Goal: Task Accomplishment & Management: Use online tool/utility

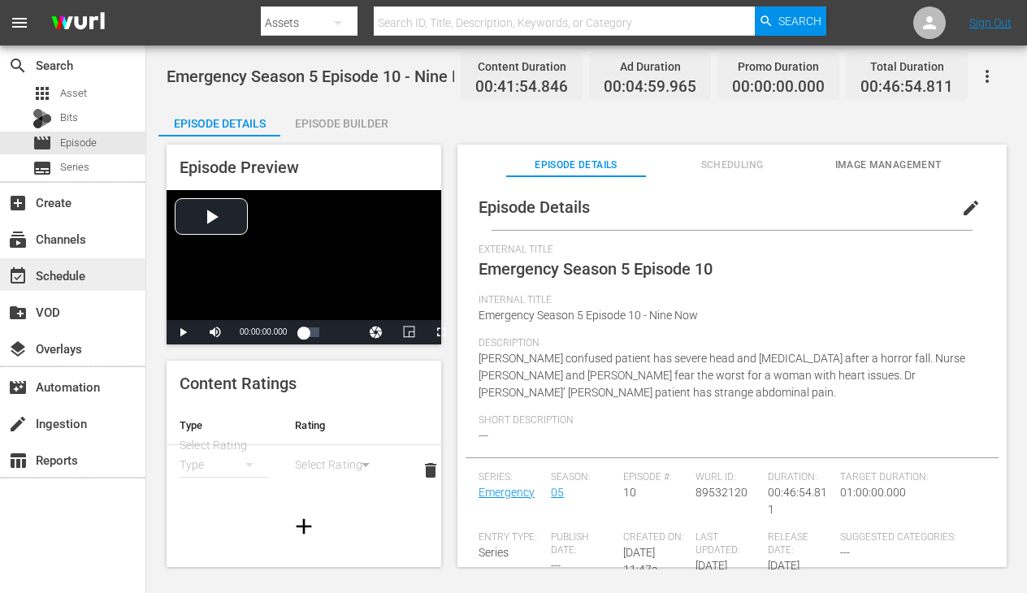
click at [72, 271] on div "event_available Schedule" at bounding box center [45, 273] width 91 height 15
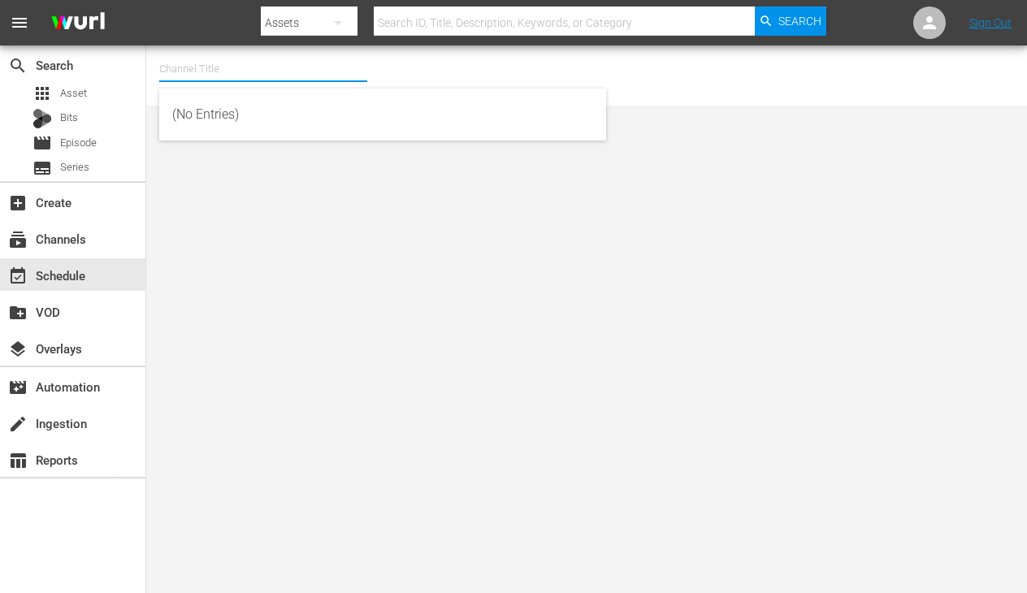
click at [225, 70] on input "text" at bounding box center [263, 69] width 208 height 39
type input "l"
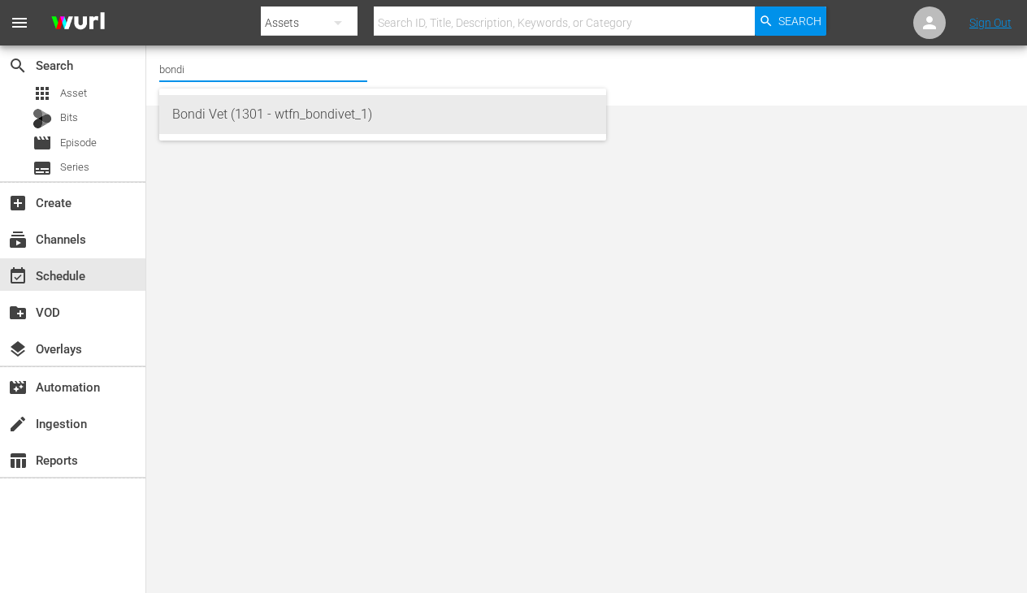
click at [297, 98] on div "Bondi Vet (1301 - wtfn_bondivet_1)" at bounding box center [382, 114] width 421 height 39
type input "Bondi Vet (1301 - wtfn_bondivet_1)"
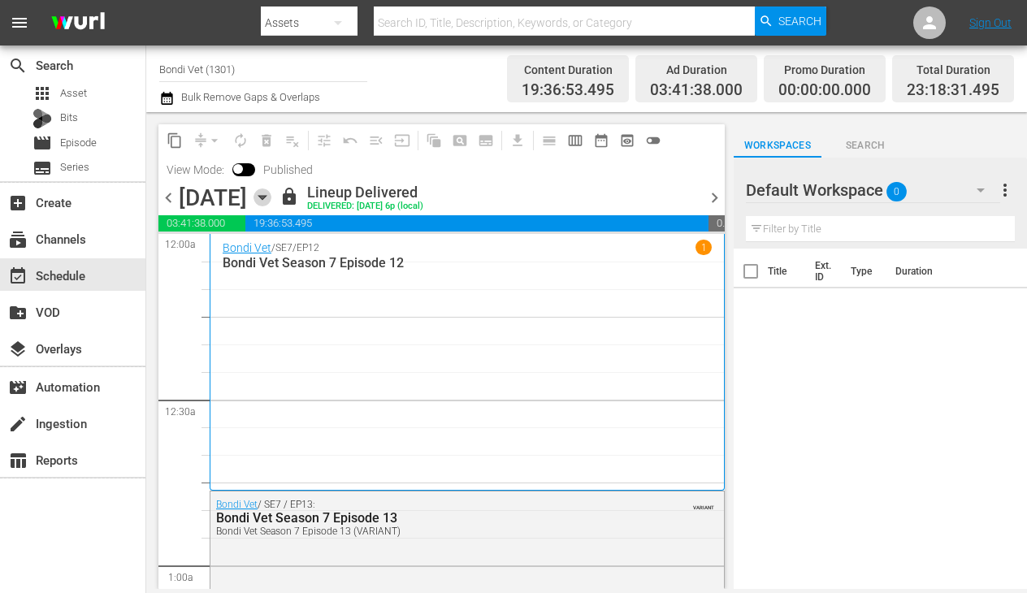
click at [271, 194] on icon "button" at bounding box center [262, 197] width 18 height 18
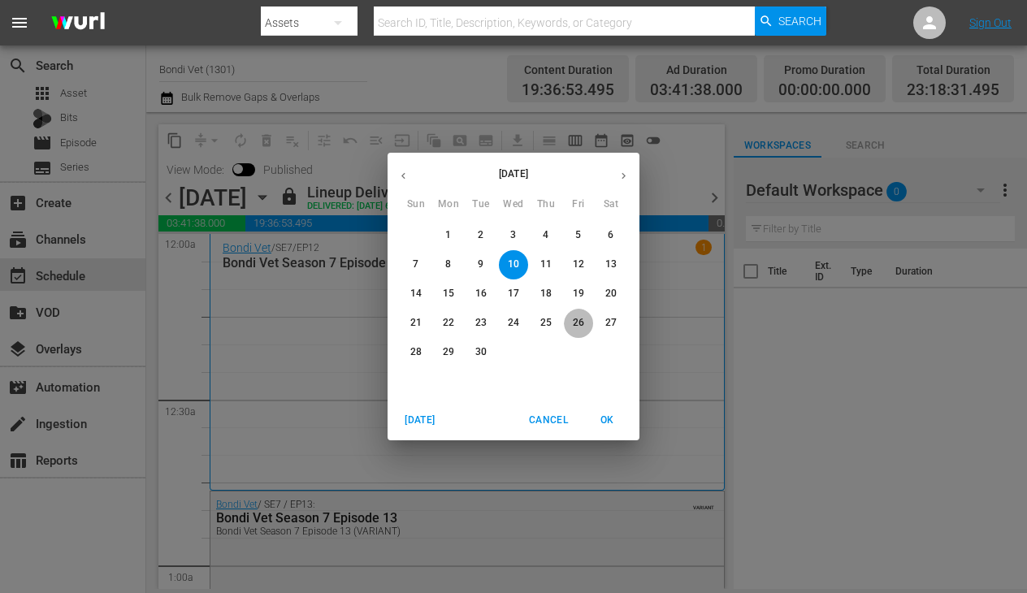
drag, startPoint x: 577, startPoint y: 322, endPoint x: 533, endPoint y: 342, distance: 48.0
click at [577, 322] on p "26" at bounding box center [578, 323] width 11 height 14
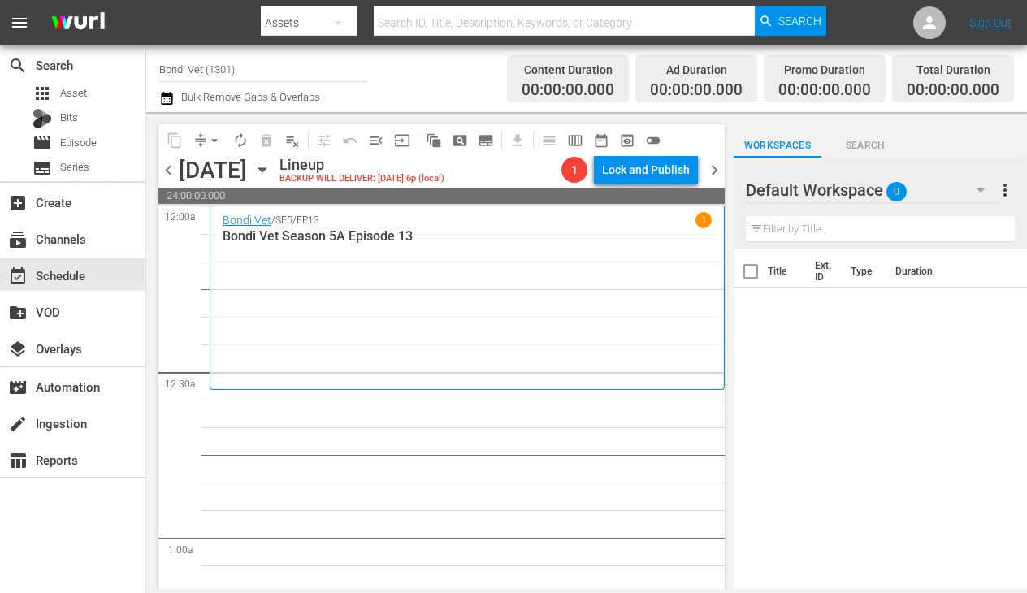
click at [271, 165] on icon "button" at bounding box center [262, 170] width 18 height 18
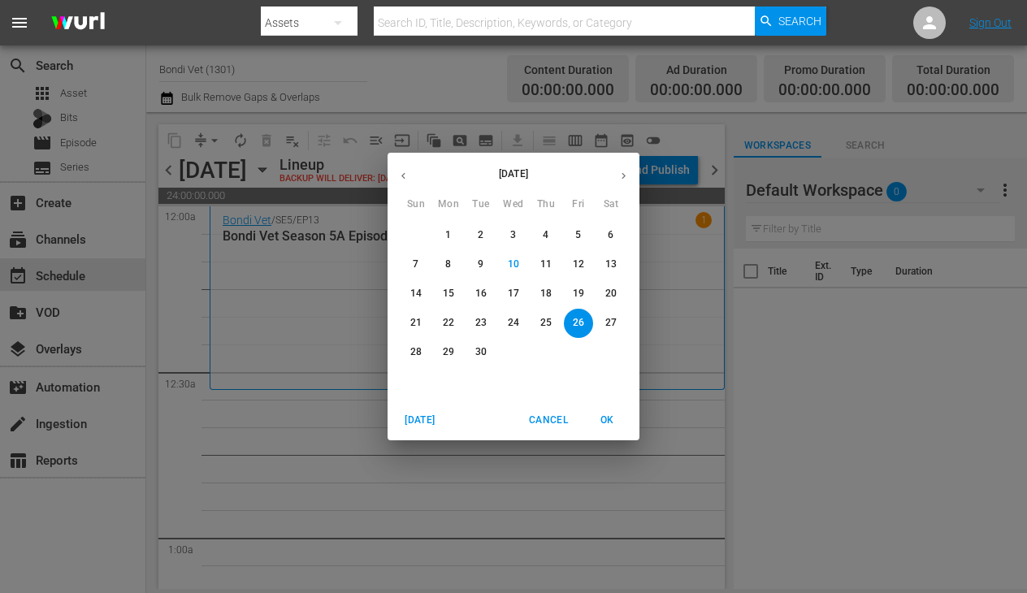
drag, startPoint x: 575, startPoint y: 263, endPoint x: 565, endPoint y: 267, distance: 10.6
click at [575, 263] on p "12" at bounding box center [578, 264] width 11 height 14
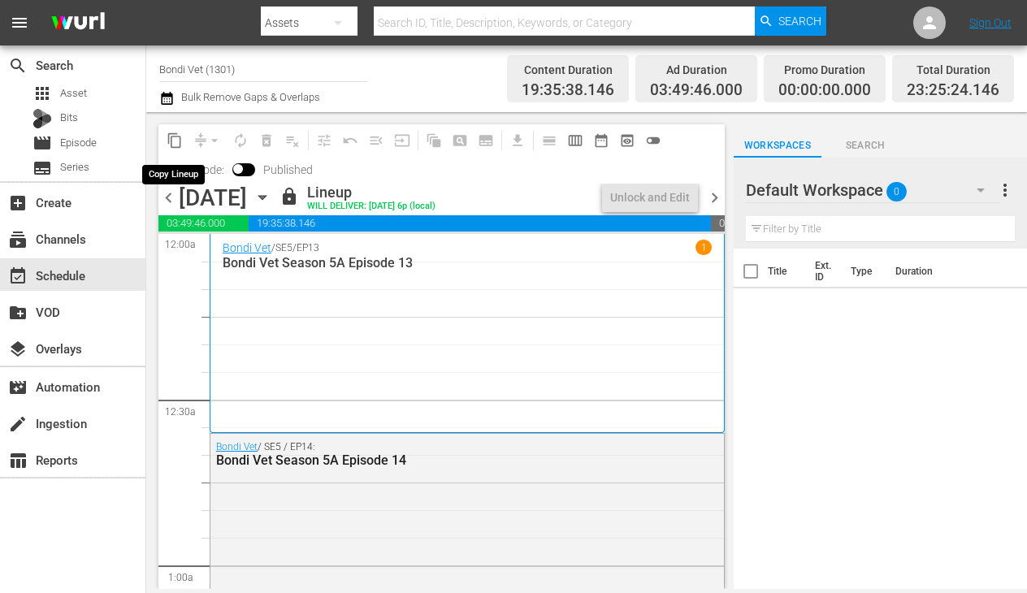
click at [175, 141] on span "content_copy" at bounding box center [175, 140] width 16 height 16
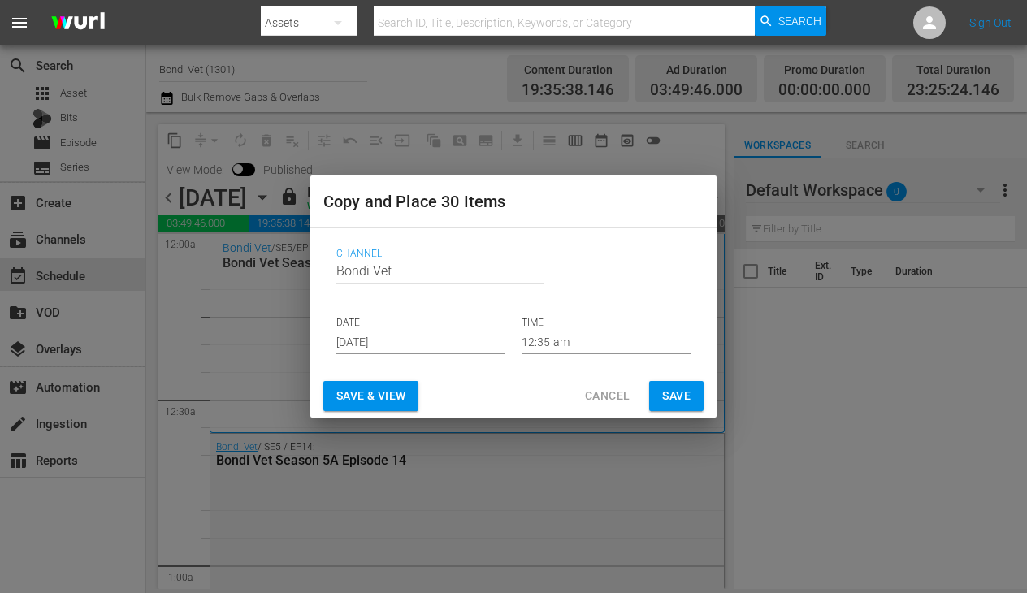
click at [426, 346] on input "[DATE]" at bounding box center [420, 342] width 169 height 24
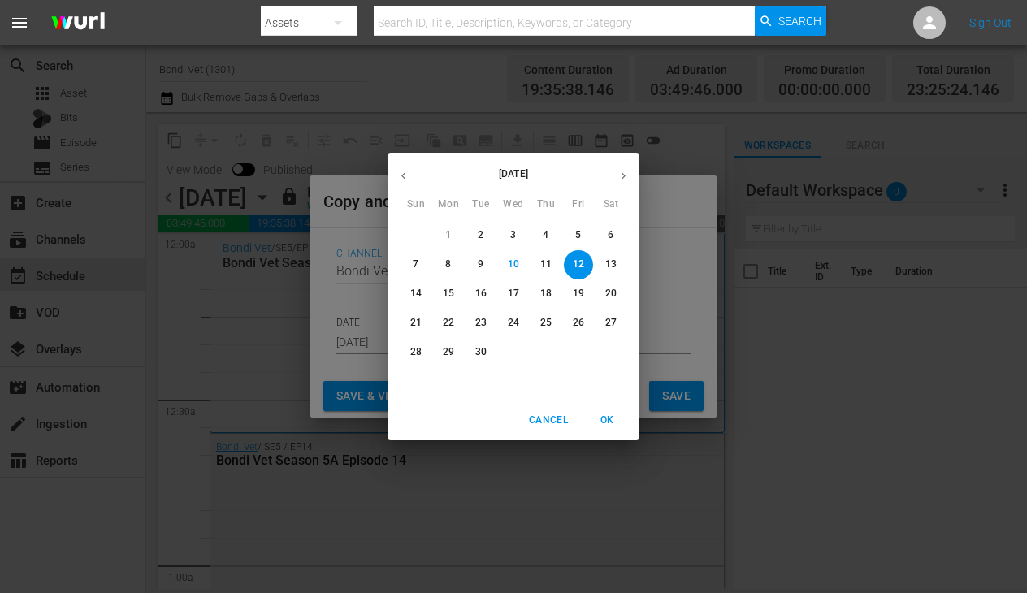
click at [574, 323] on p "26" at bounding box center [578, 323] width 11 height 14
type input "[DATE]"
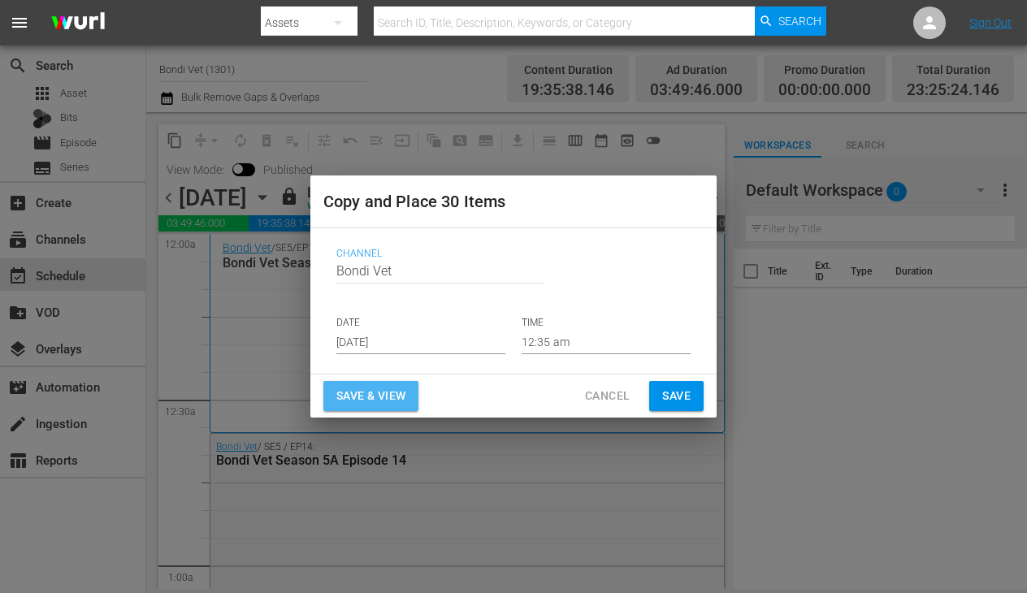
click at [394, 401] on span "Save & View" at bounding box center [370, 396] width 69 height 20
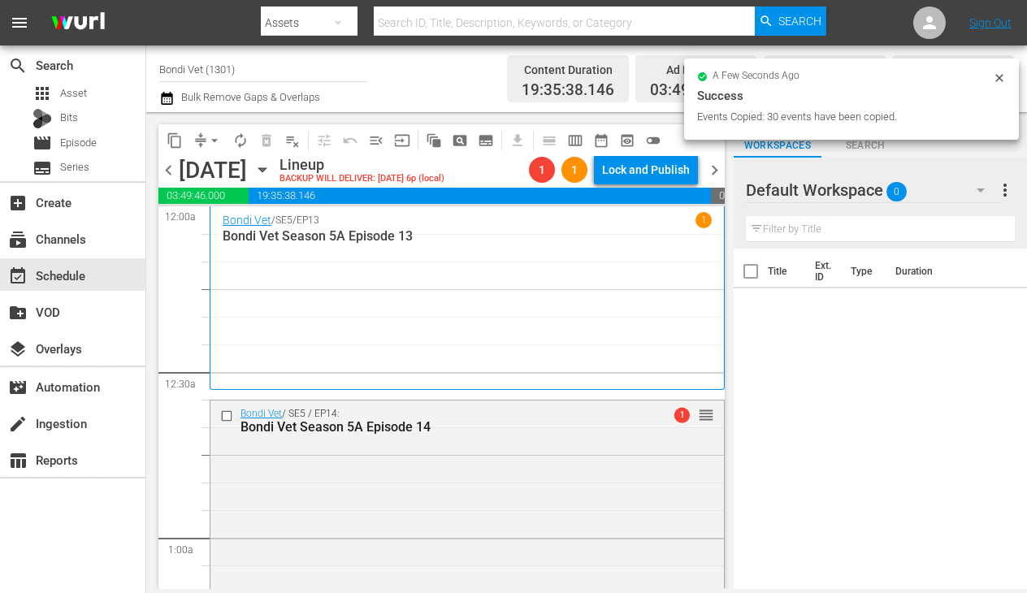
click at [219, 146] on span "arrow_drop_down" at bounding box center [214, 140] width 16 height 16
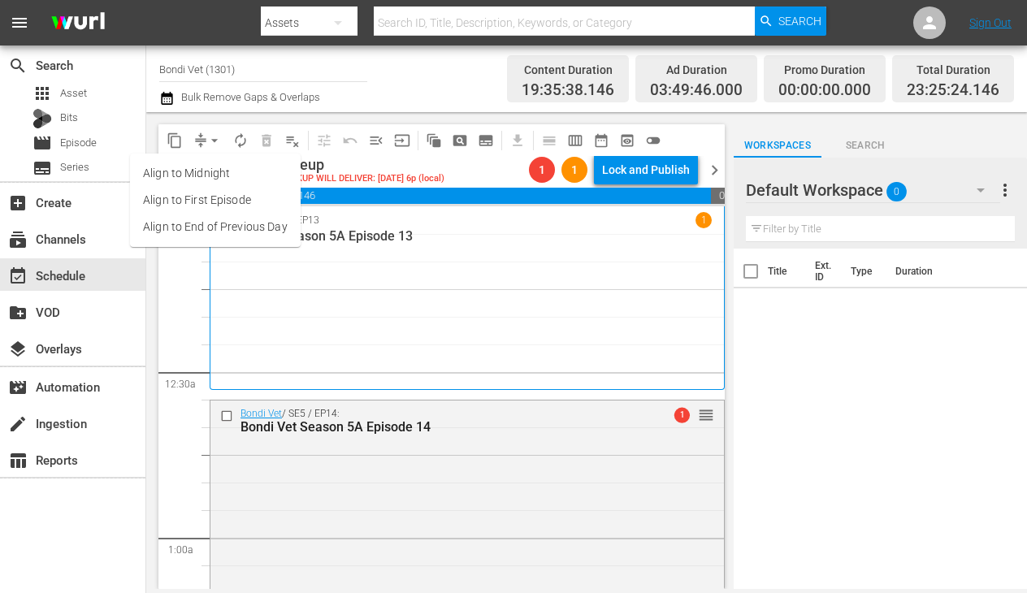
click at [213, 224] on li "Align to End of Previous Day" at bounding box center [215, 227] width 171 height 27
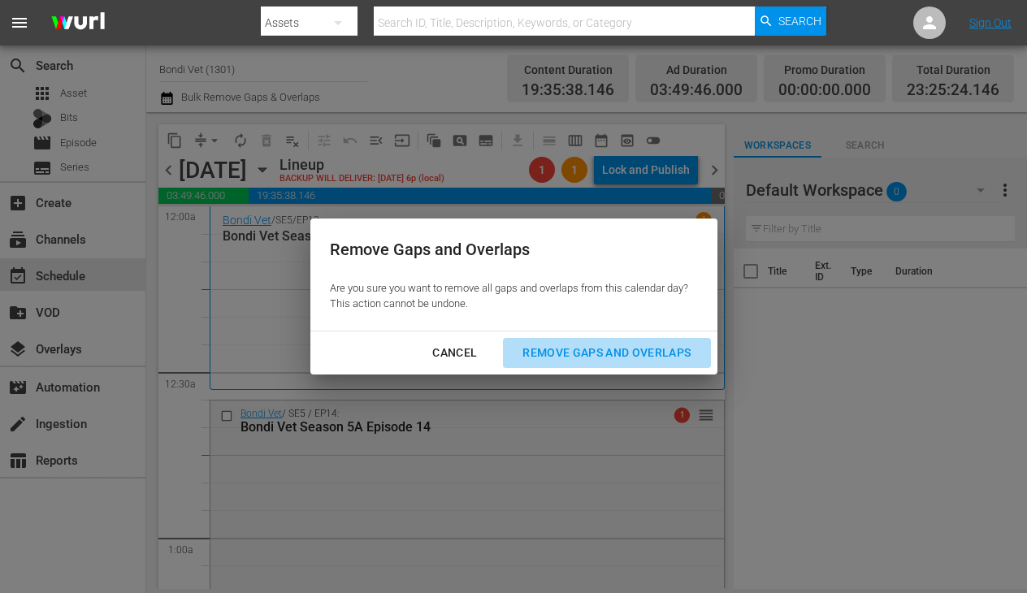
drag, startPoint x: 630, startPoint y: 355, endPoint x: 480, endPoint y: 383, distance: 152.8
click at [630, 355] on div "Remove Gaps and Overlaps" at bounding box center [606, 353] width 194 height 20
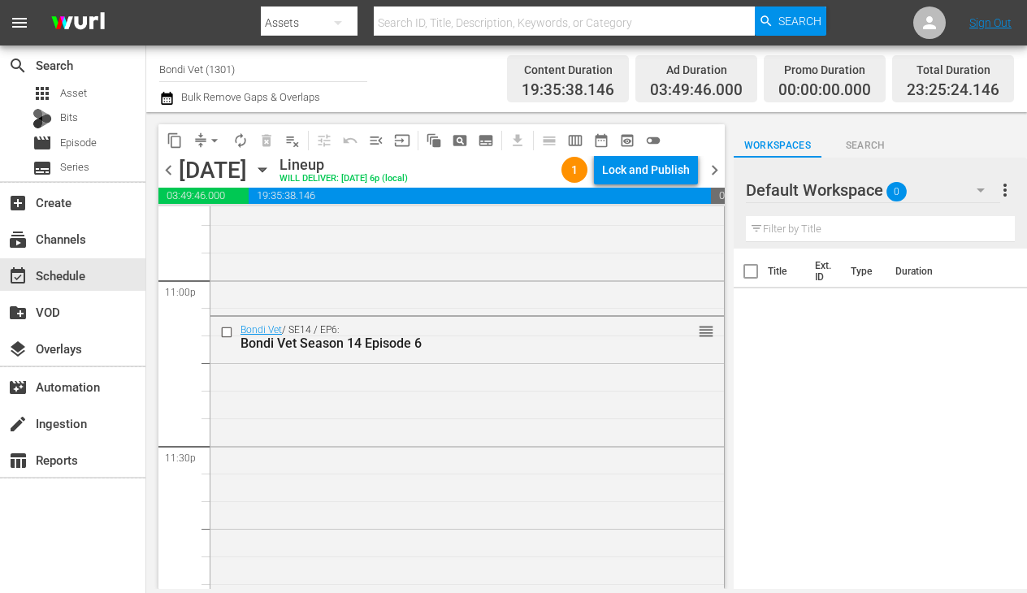
scroll to position [7571, 0]
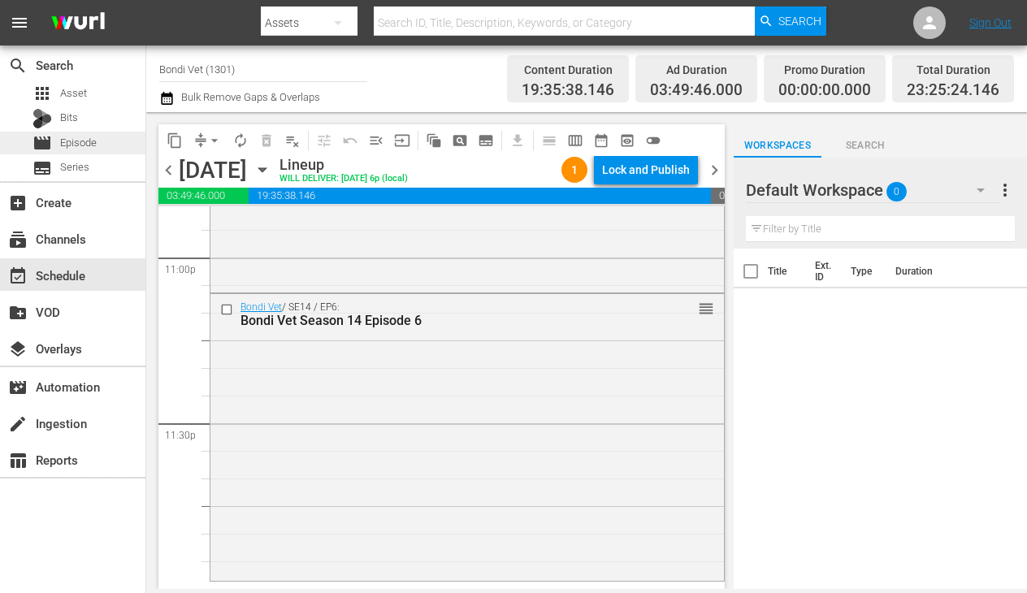
click at [79, 144] on span "Episode" at bounding box center [78, 143] width 37 height 16
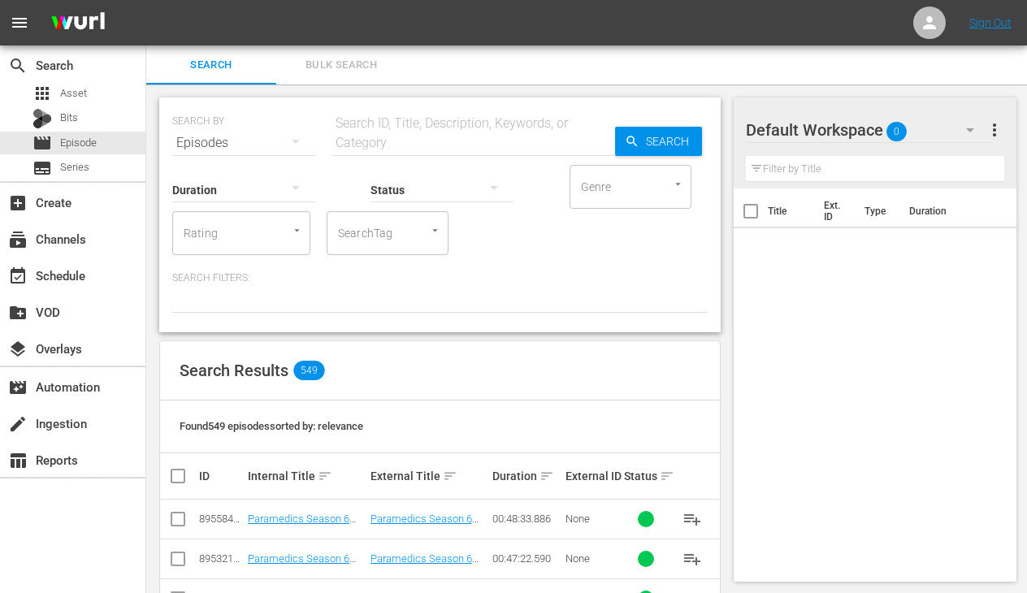
click at [422, 145] on input "text" at bounding box center [472, 142] width 283 height 39
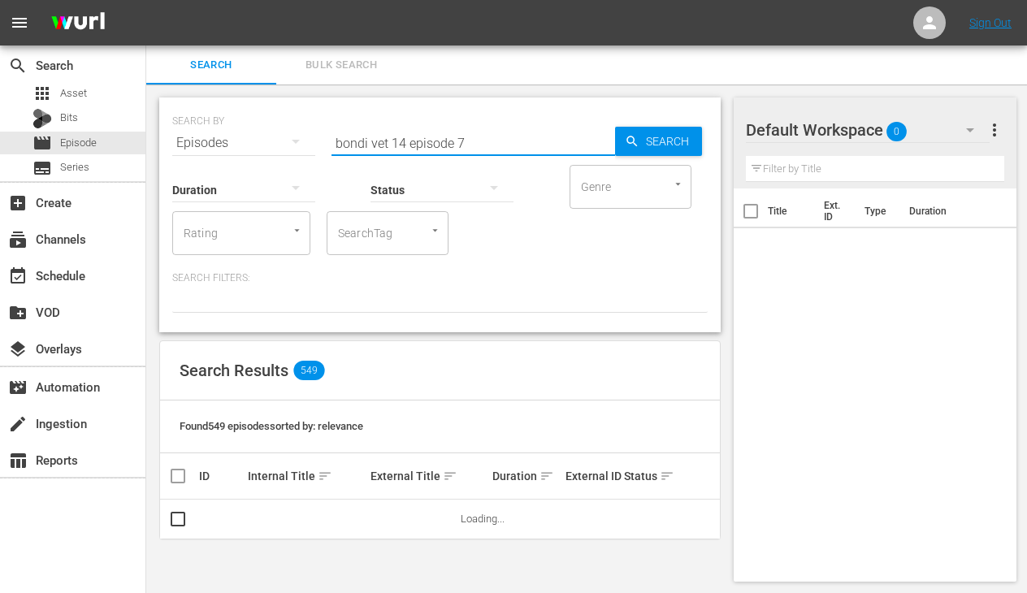
type input "bondi vet 14 episode 7"
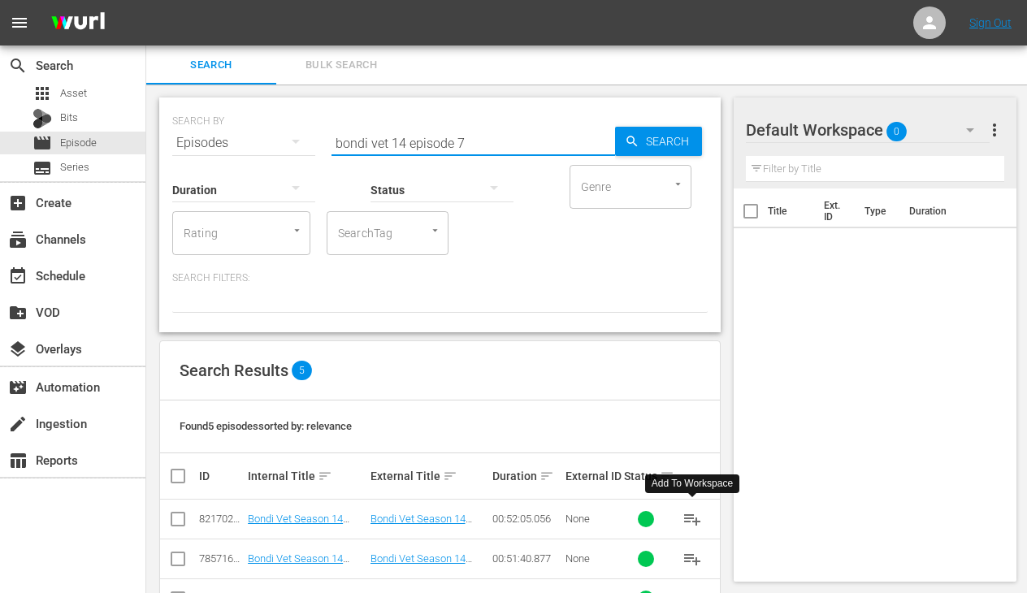
click at [691, 517] on span "playlist_add" at bounding box center [691, 518] width 19 height 19
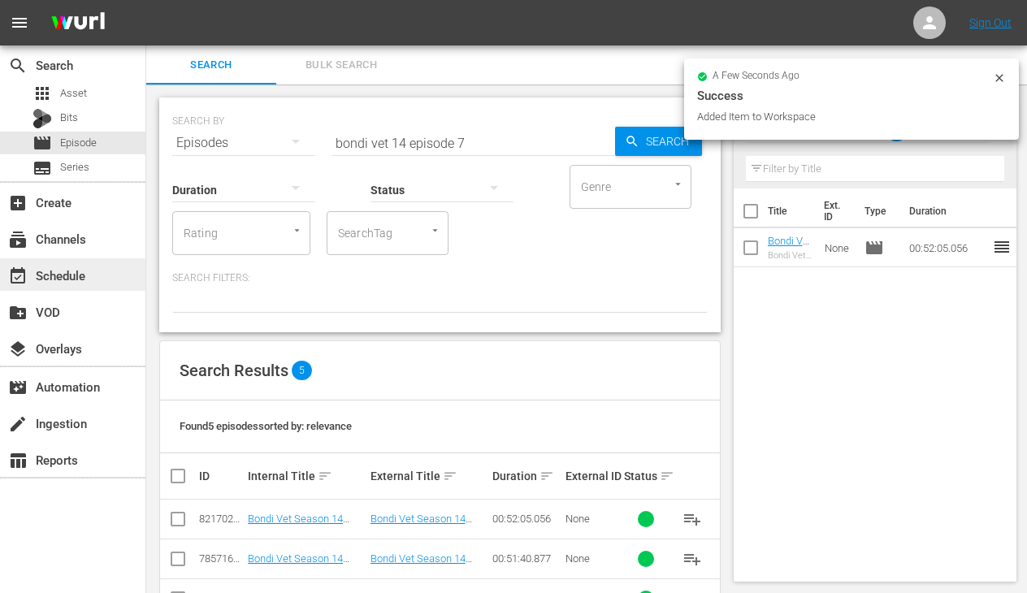
click at [50, 279] on div "event_available Schedule" at bounding box center [45, 273] width 91 height 15
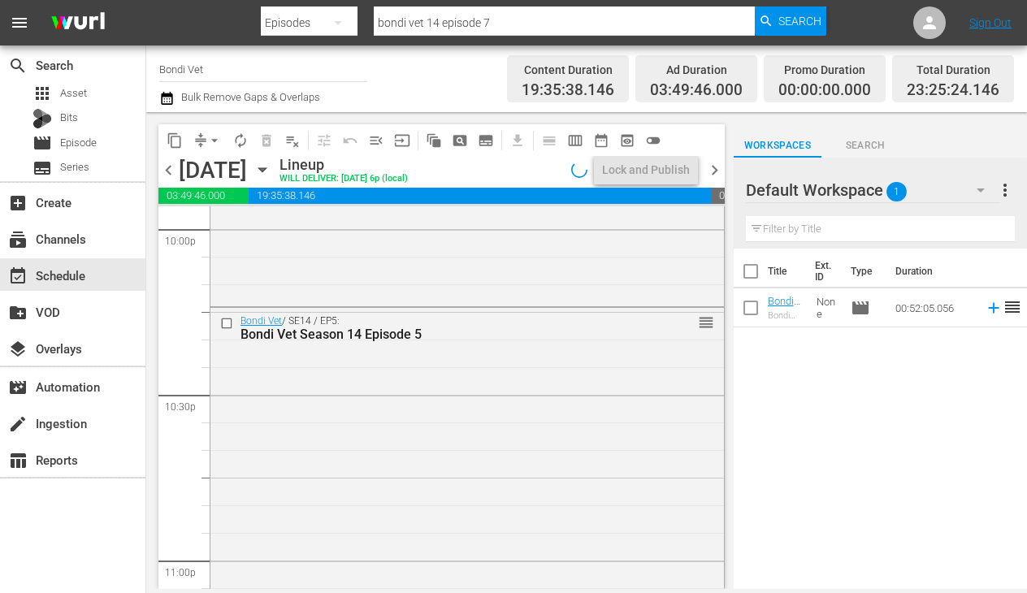
scroll to position [7571, 0]
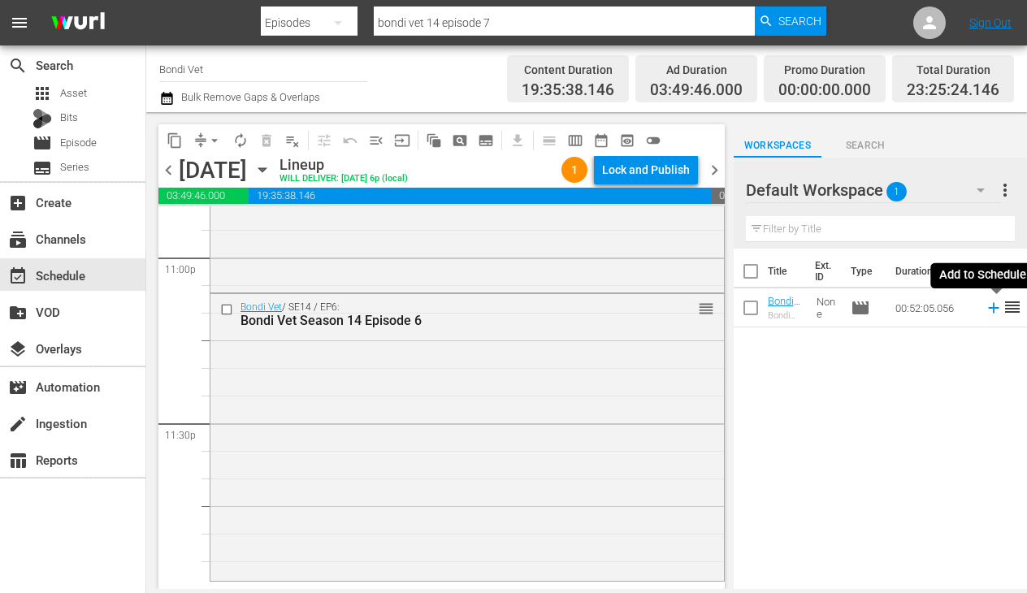
click at [992, 308] on icon at bounding box center [993, 308] width 11 height 11
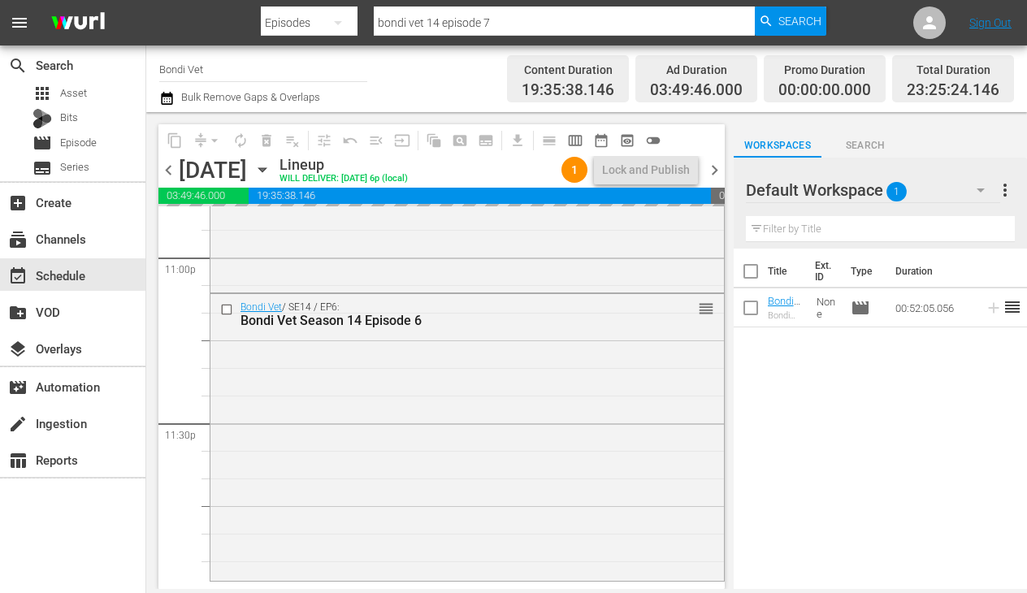
click at [714, 165] on span "chevron_right" at bounding box center [714, 170] width 20 height 20
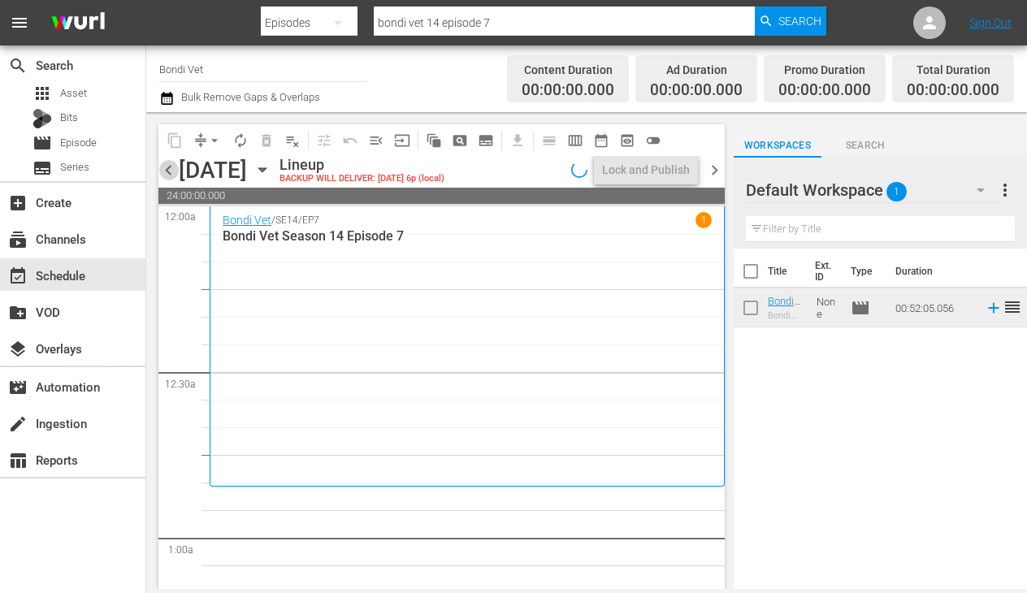
click at [171, 170] on span "chevron_left" at bounding box center [168, 170] width 20 height 20
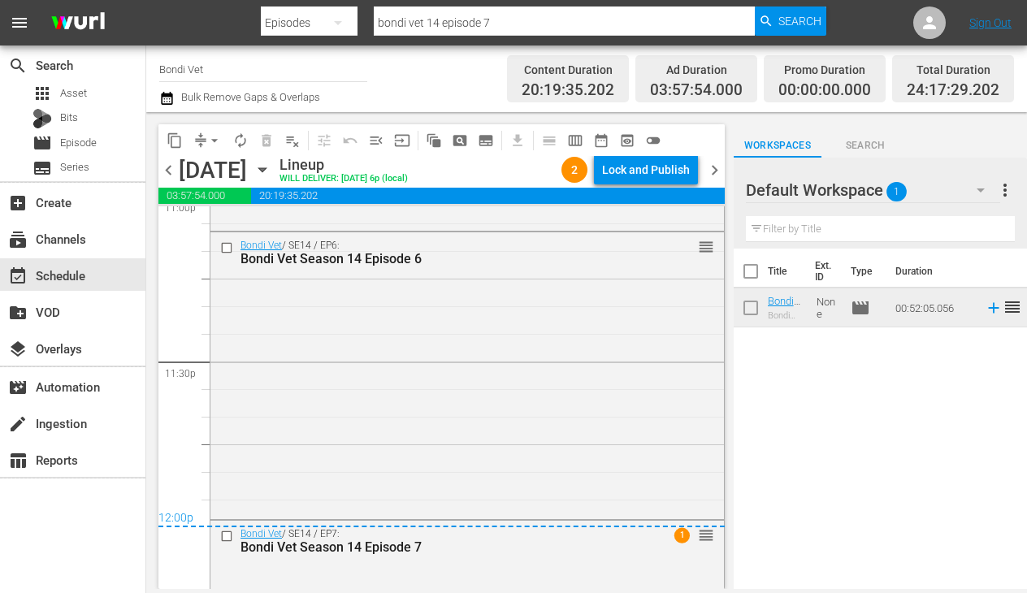
scroll to position [7852, 0]
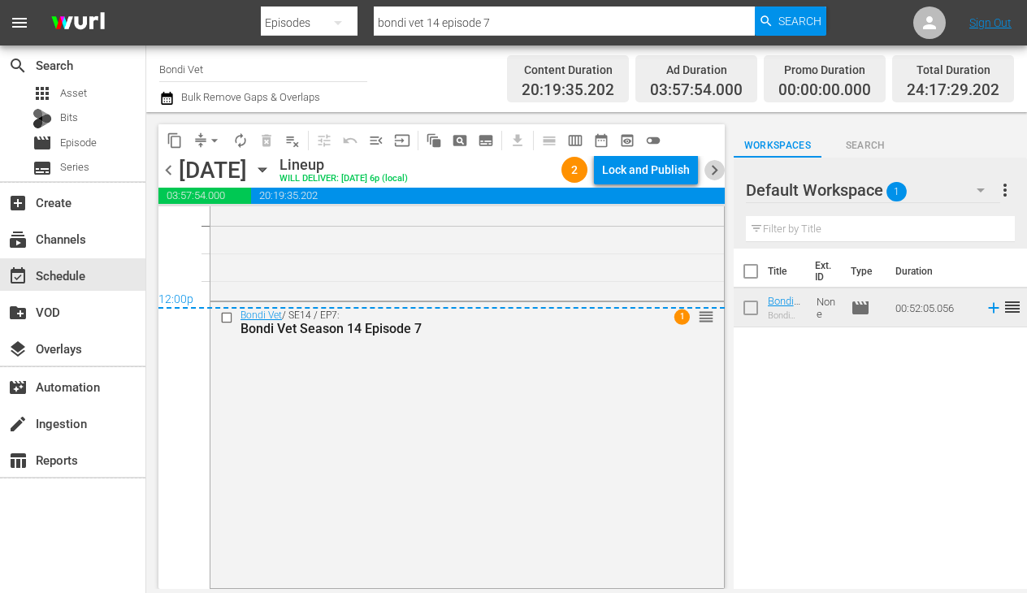
click at [714, 171] on span "chevron_right" at bounding box center [714, 170] width 20 height 20
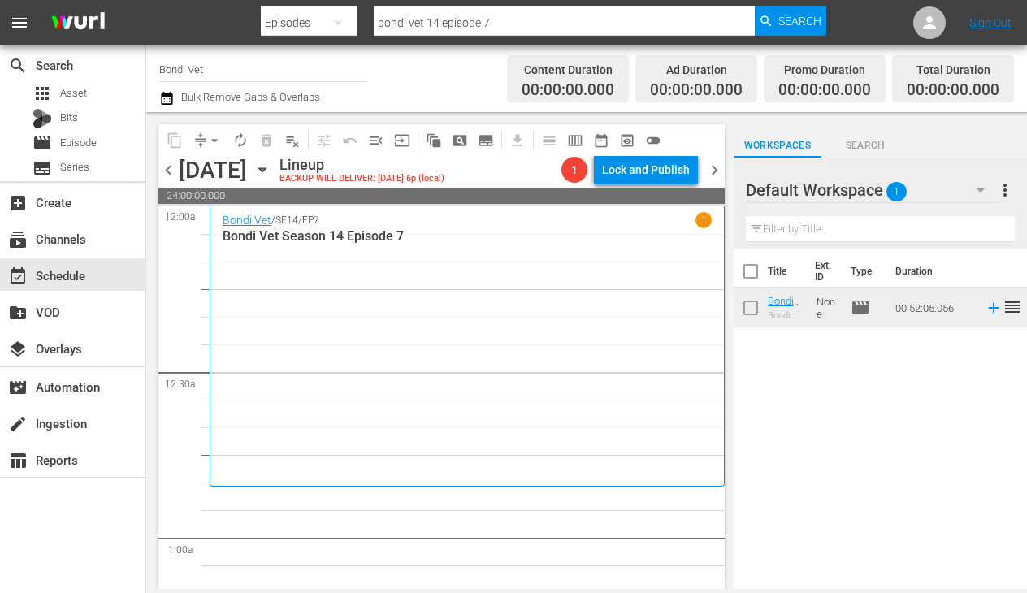
click at [414, 295] on div "Bondi Vet / SE14 / EP7 1 Bondi Vet Season 14 Episode 7" at bounding box center [467, 345] width 489 height 267
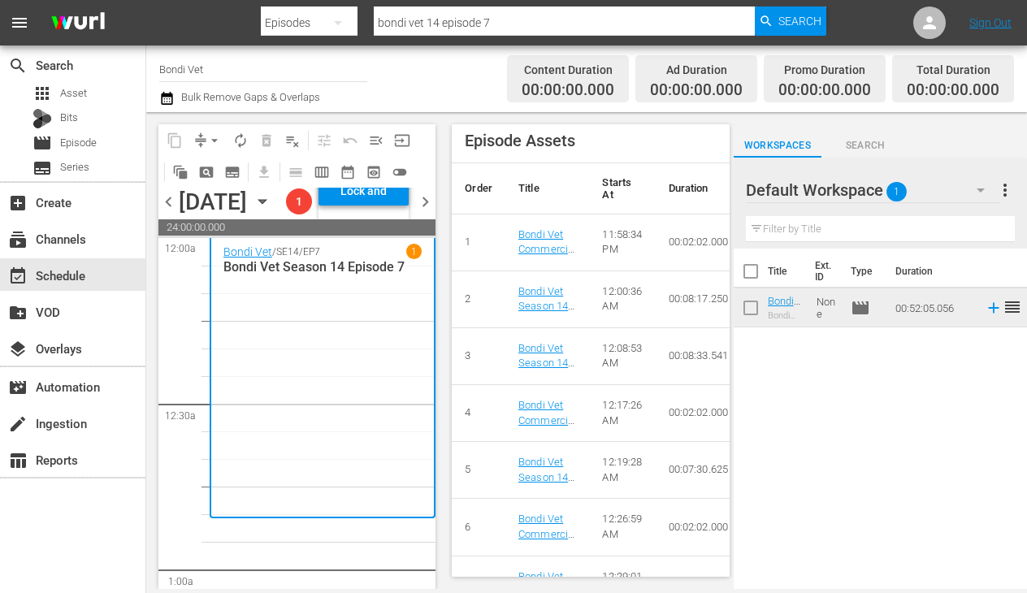
scroll to position [1149, 0]
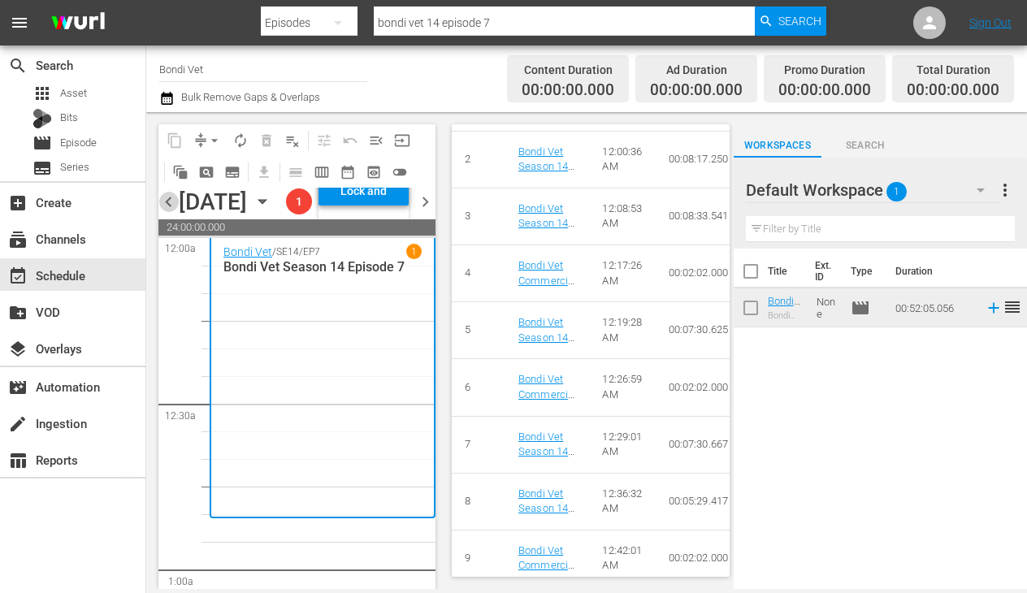
click at [169, 212] on span "chevron_left" at bounding box center [168, 202] width 20 height 20
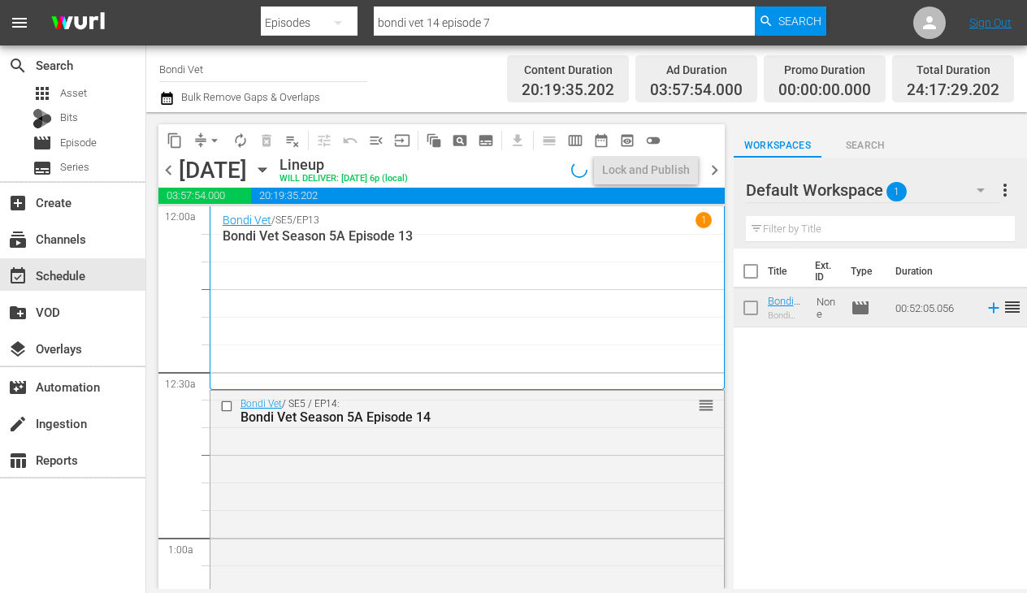
drag, startPoint x: 713, startPoint y: 167, endPoint x: 712, endPoint y: 182, distance: 15.5
click at [713, 167] on span "chevron_right" at bounding box center [714, 170] width 20 height 20
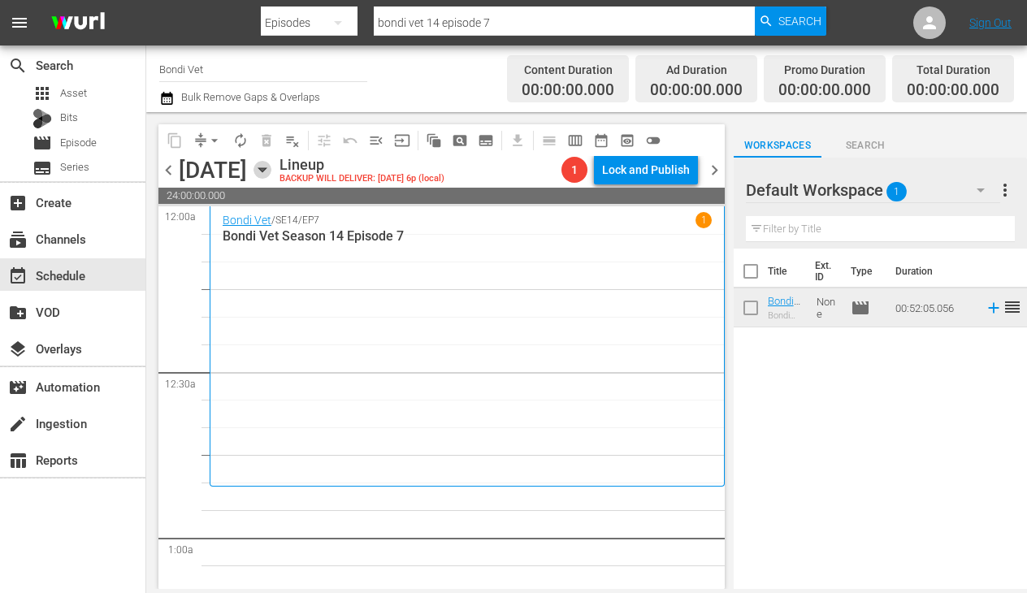
click at [266, 169] on icon "button" at bounding box center [261, 170] width 7 height 4
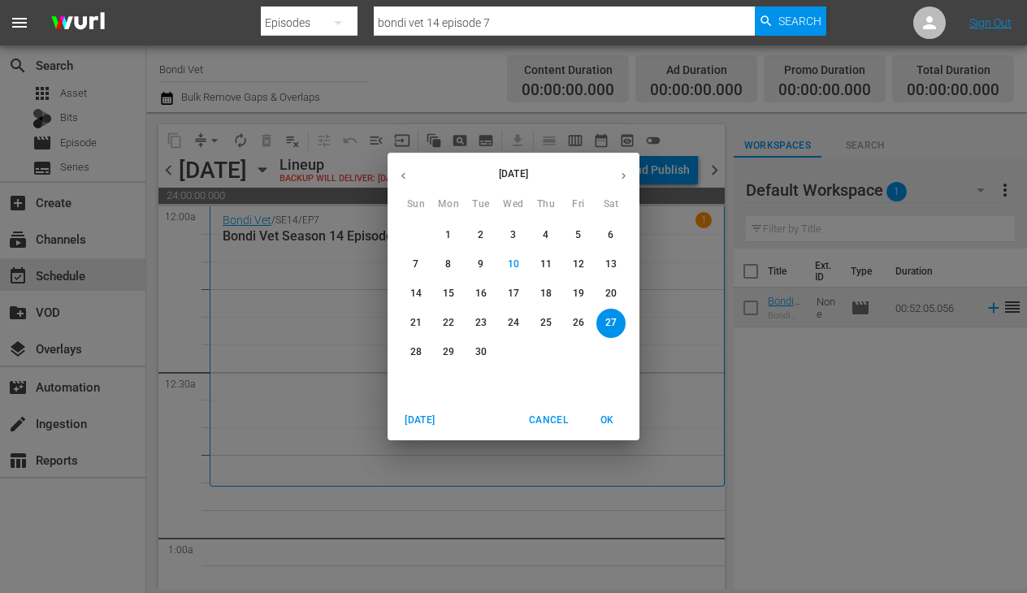
click at [605, 266] on p "13" at bounding box center [610, 264] width 11 height 14
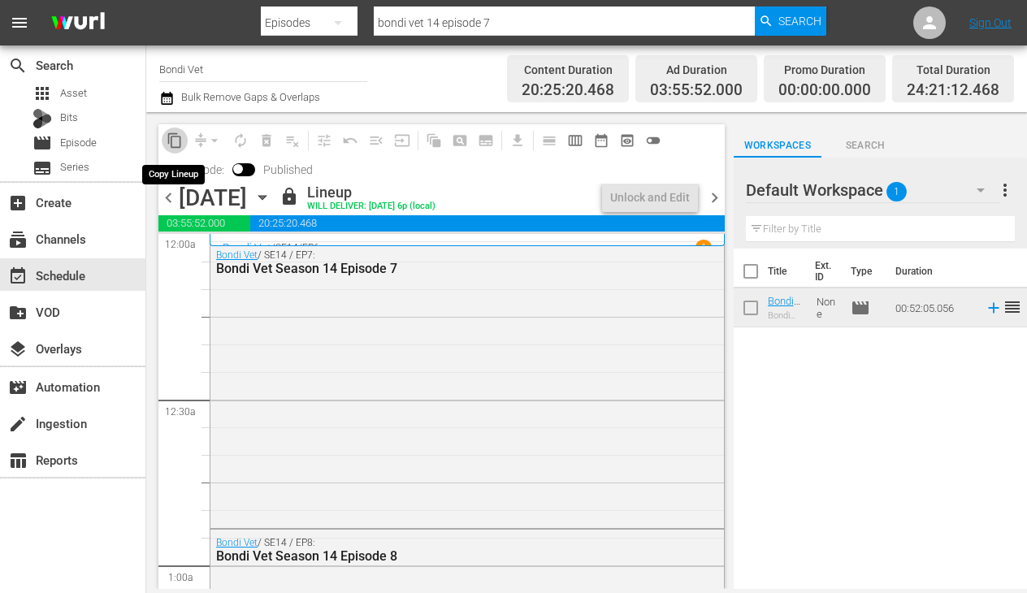
click at [174, 140] on span "content_copy" at bounding box center [175, 140] width 16 height 16
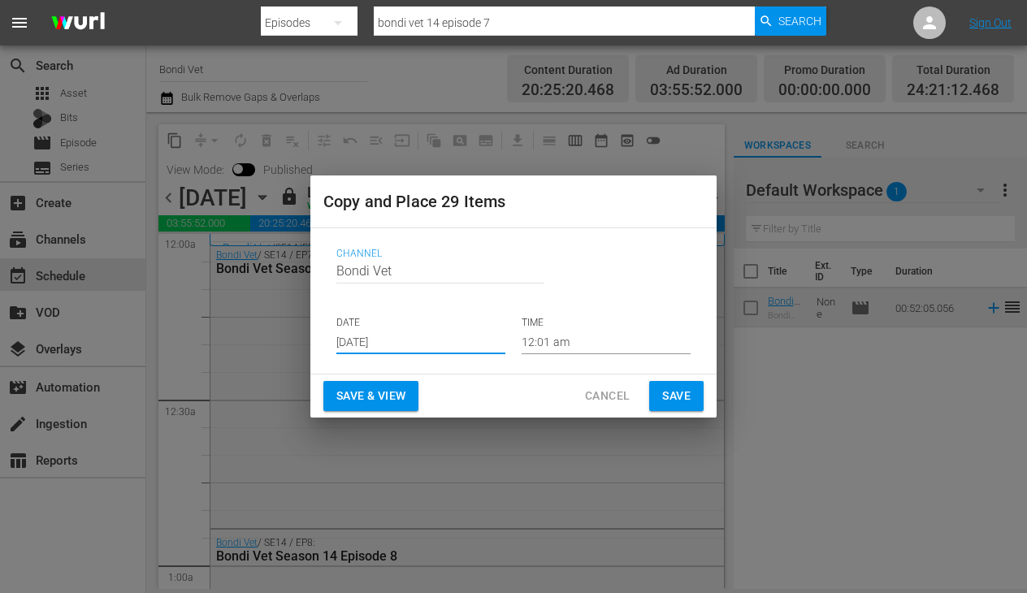
drag, startPoint x: 417, startPoint y: 340, endPoint x: 325, endPoint y: 343, distance: 91.8
click at [308, 341] on div "Copy and Place 29 Items Channel Channel Title Bondi Vet DATE [DATE] TIME 12:01 …" at bounding box center [513, 296] width 1027 height 593
click at [400, 344] on input "[DATE]" at bounding box center [420, 342] width 169 height 24
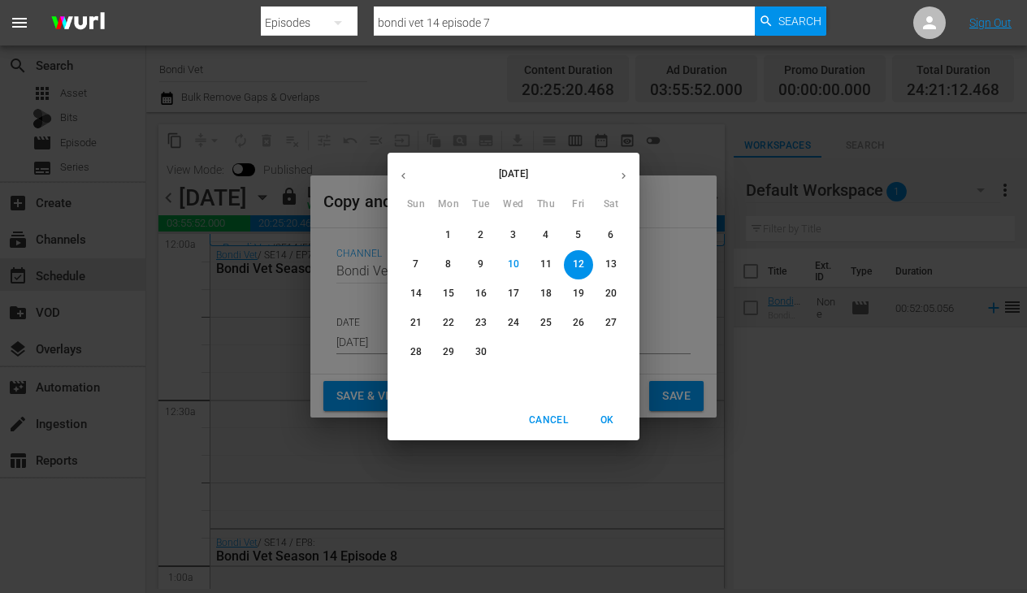
click at [609, 320] on p "27" at bounding box center [610, 323] width 11 height 14
type input "[DATE]"
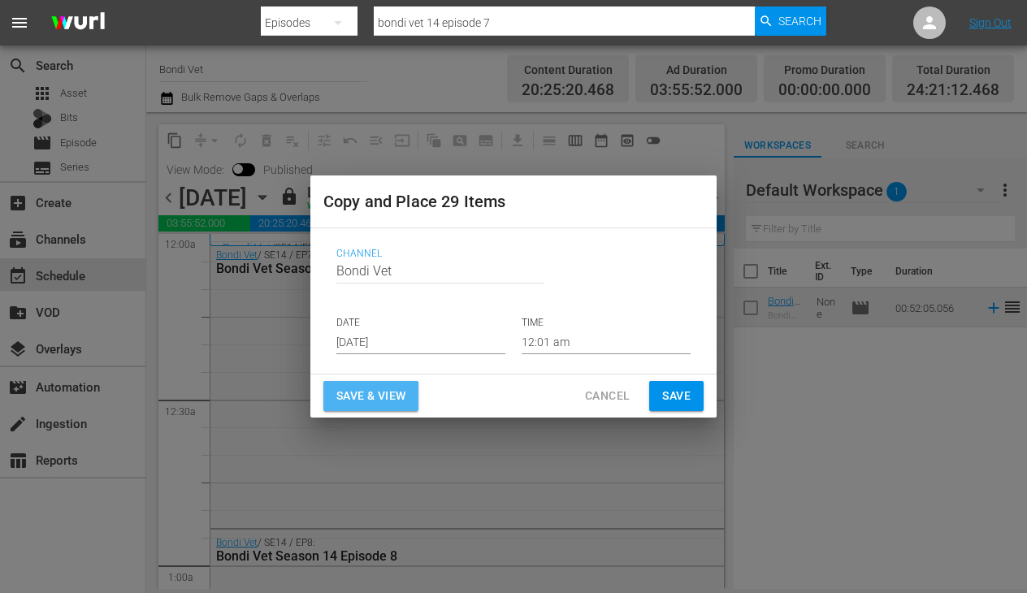
click at [365, 393] on span "Save & View" at bounding box center [370, 396] width 69 height 20
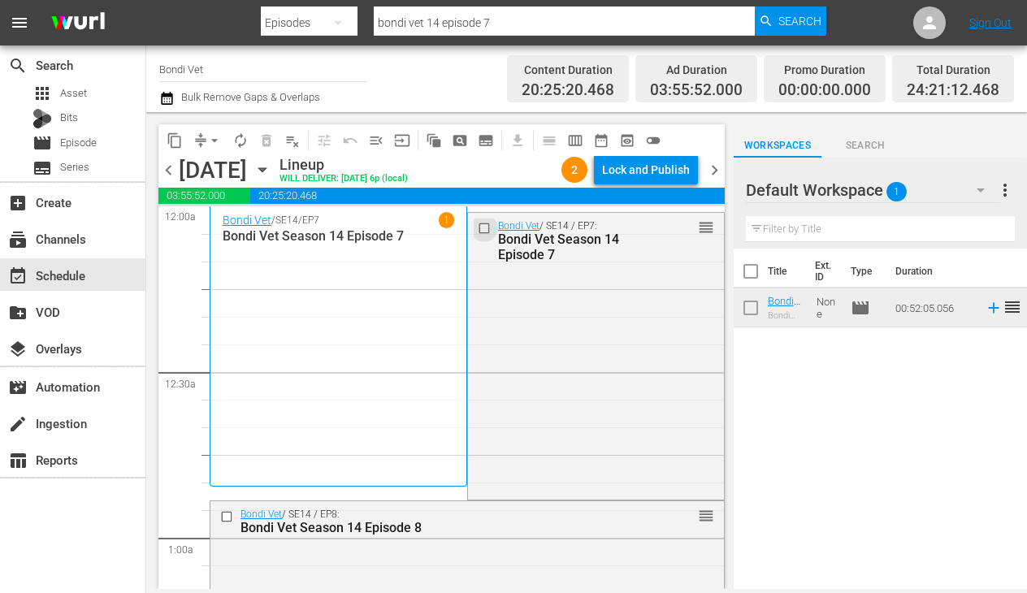
click at [485, 227] on input "checkbox" at bounding box center [485, 229] width 17 height 14
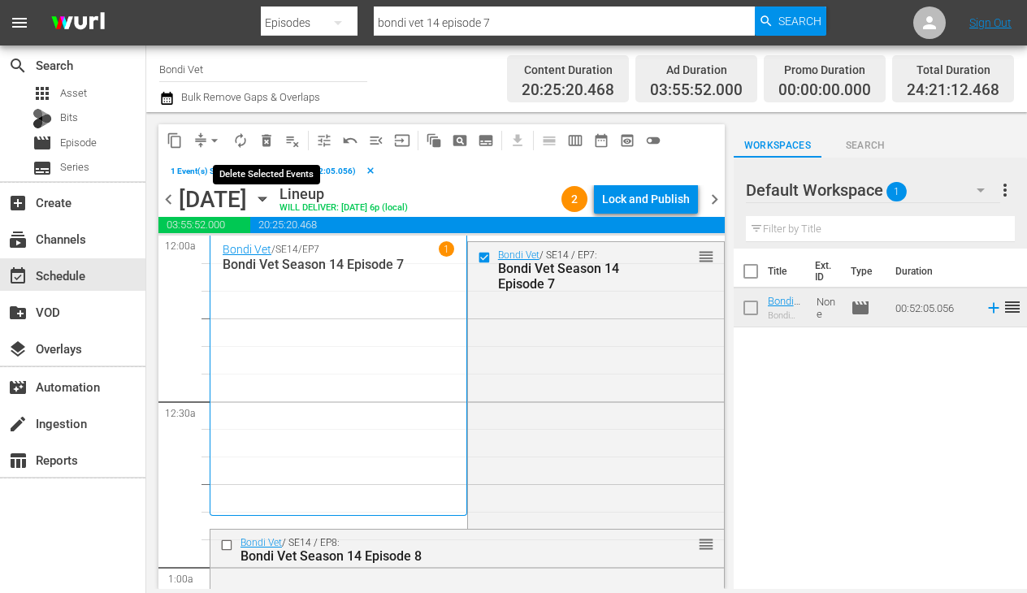
click at [266, 140] on span "delete_forever_outlined" at bounding box center [266, 140] width 16 height 16
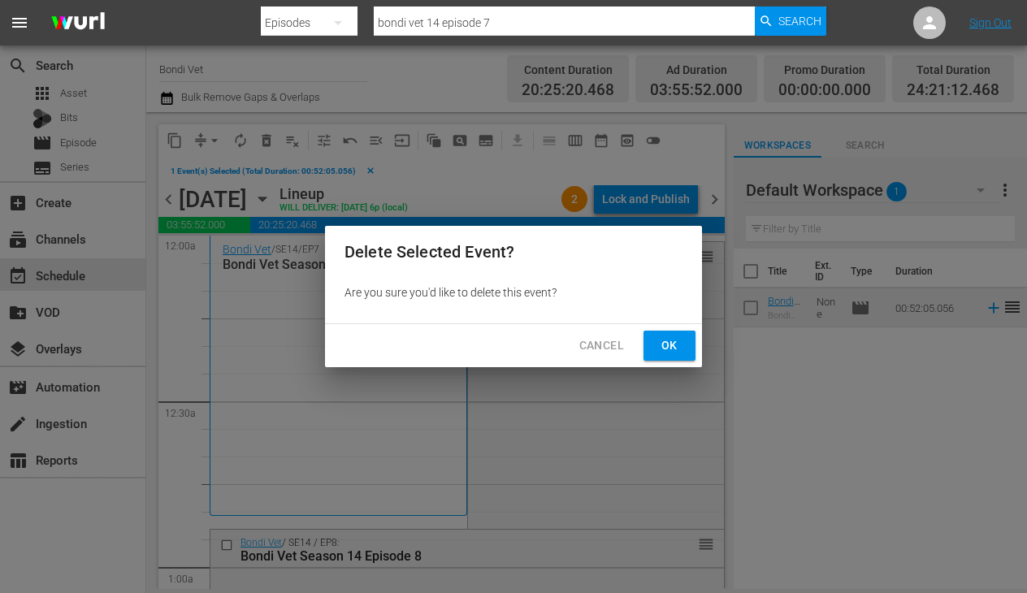
click at [670, 347] on span "Ok" at bounding box center [669, 345] width 26 height 20
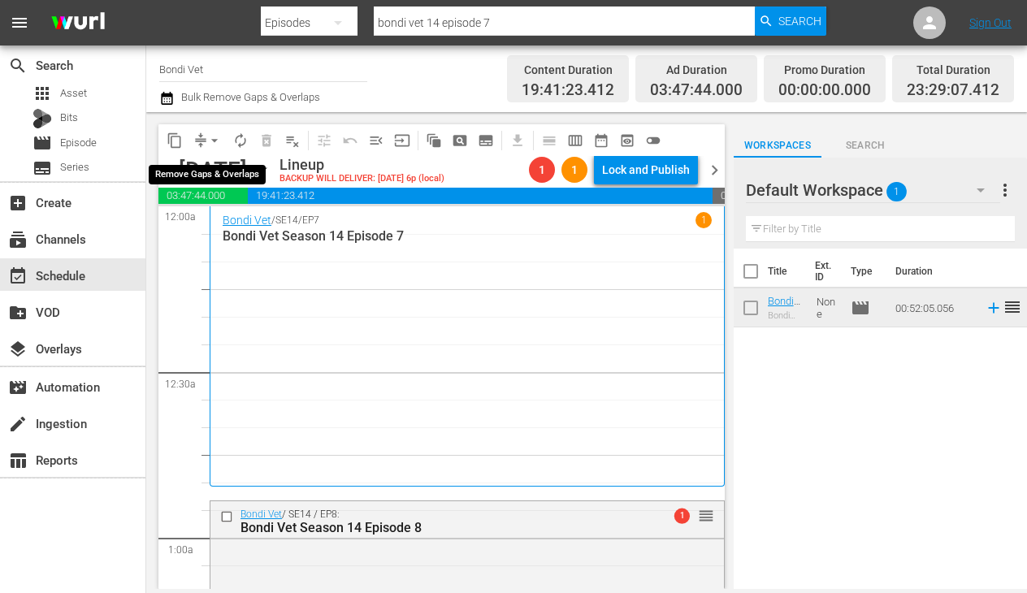
click at [212, 138] on span "arrow_drop_down" at bounding box center [214, 140] width 16 height 16
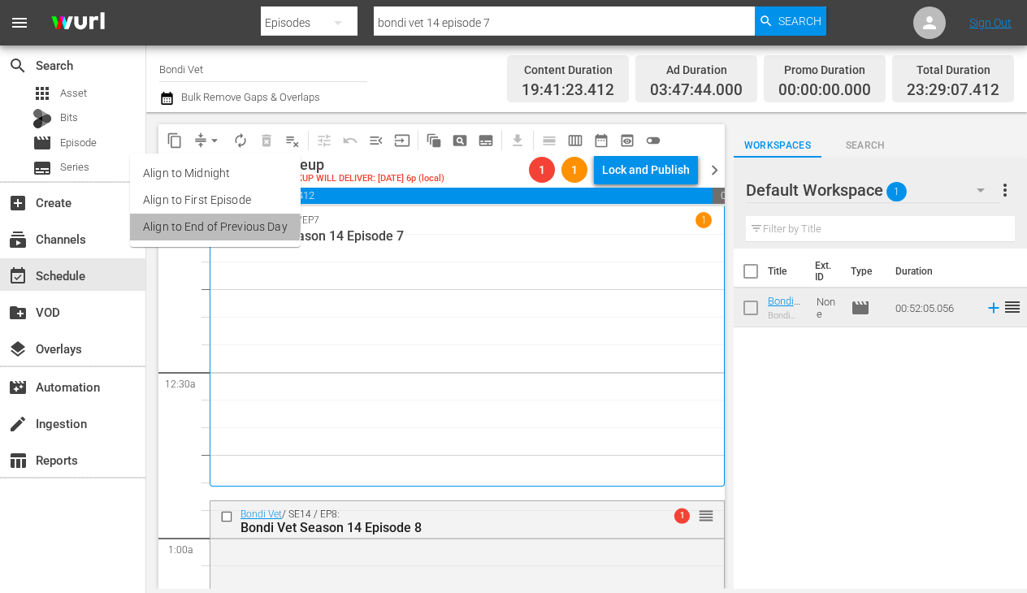
click at [185, 224] on li "Align to End of Previous Day" at bounding box center [215, 227] width 171 height 27
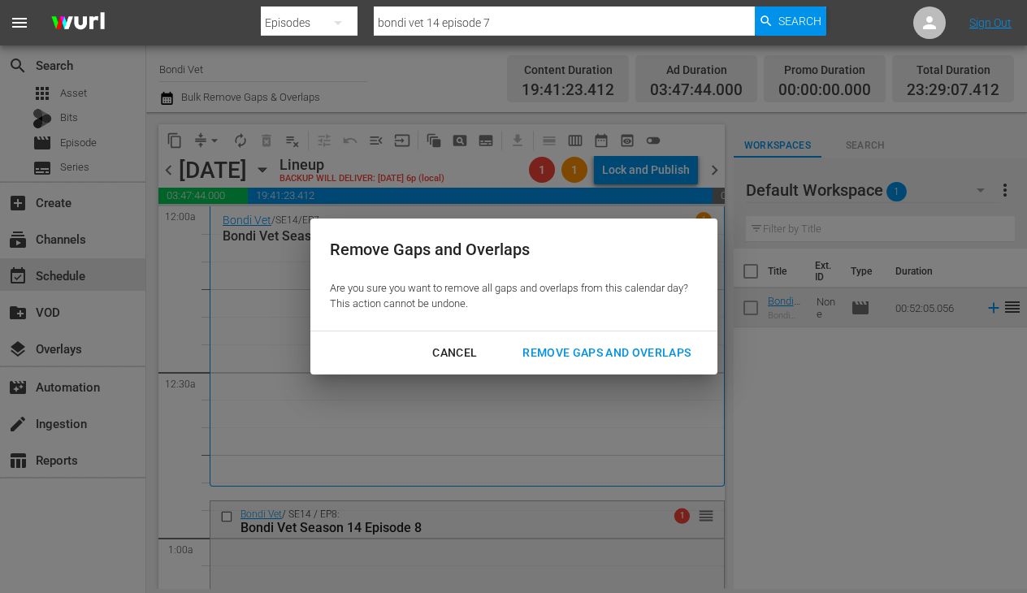
click at [621, 350] on div "Remove Gaps and Overlaps" at bounding box center [606, 353] width 194 height 20
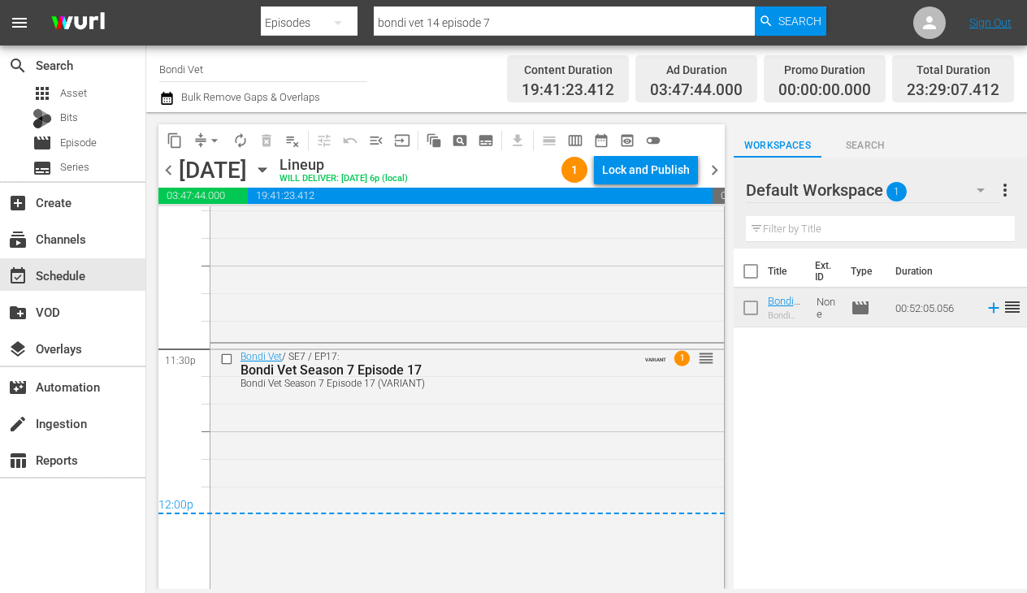
scroll to position [7680, 0]
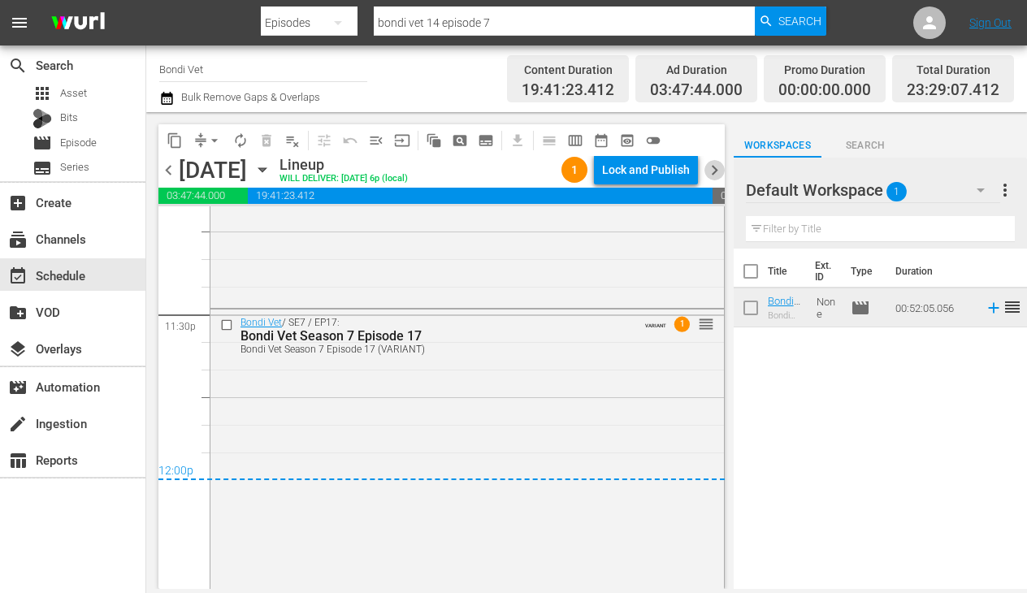
click at [714, 170] on span "chevron_right" at bounding box center [714, 170] width 20 height 20
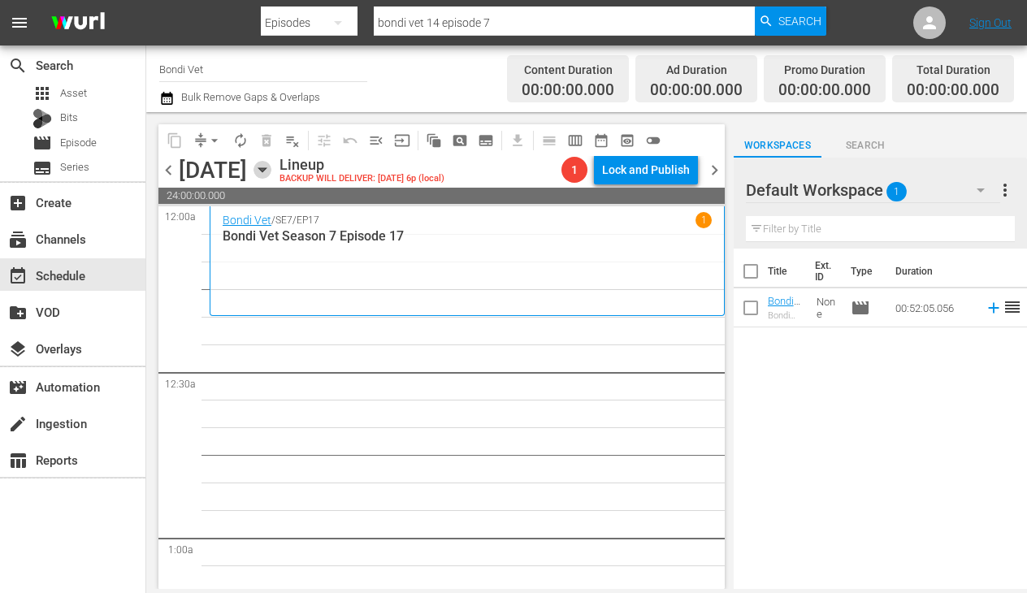
click at [271, 167] on icon "button" at bounding box center [262, 170] width 18 height 18
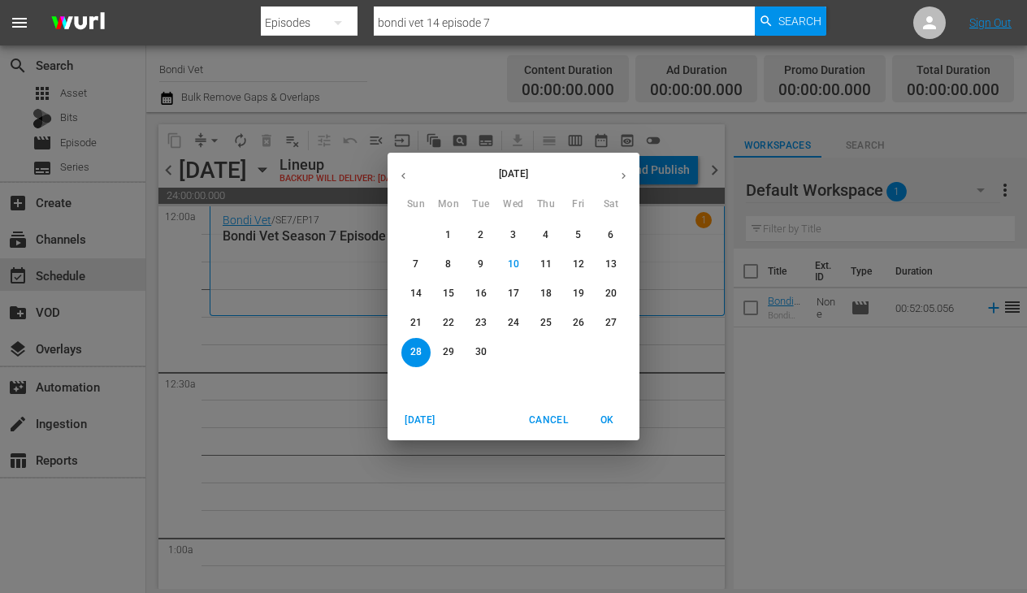
click at [422, 292] on span "14" at bounding box center [415, 294] width 29 height 14
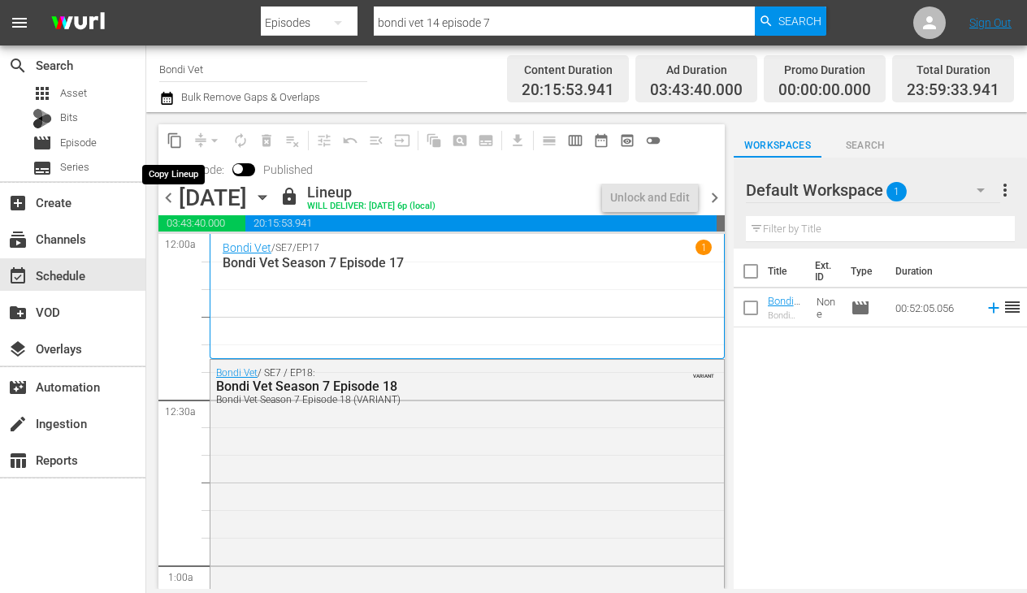
click at [173, 138] on span "content_copy" at bounding box center [175, 140] width 16 height 16
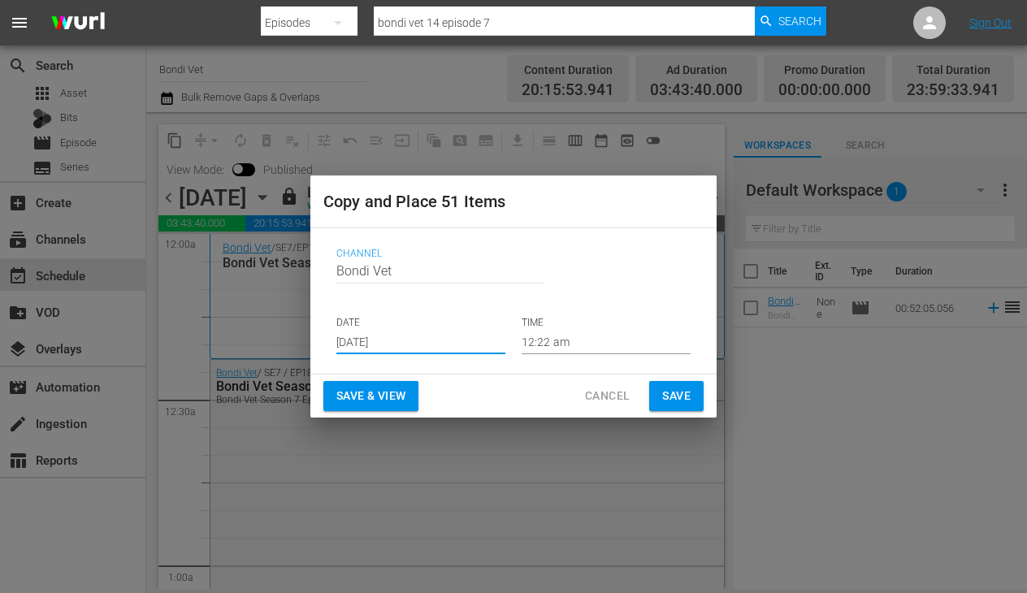
drag, startPoint x: 418, startPoint y: 343, endPoint x: 323, endPoint y: 337, distance: 95.2
click at [323, 337] on div "Channel Channel Title Bondi Vet DATE [DATE] TIME 12:22 am" at bounding box center [513, 301] width 380 height 132
click at [396, 337] on input "[DATE]" at bounding box center [420, 342] width 169 height 24
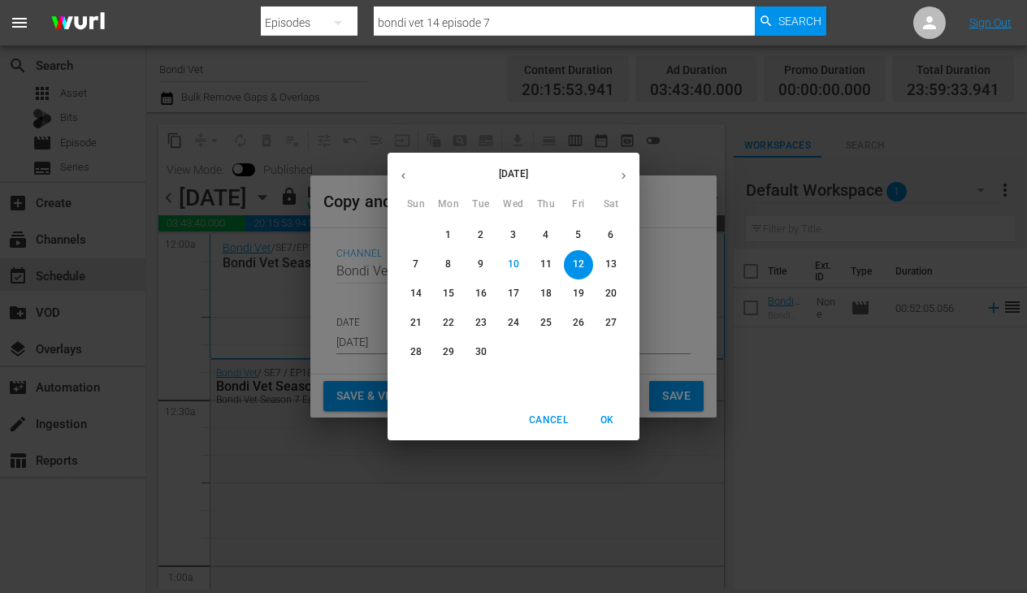
click at [413, 350] on p "28" at bounding box center [415, 352] width 11 height 14
type input "[DATE]"
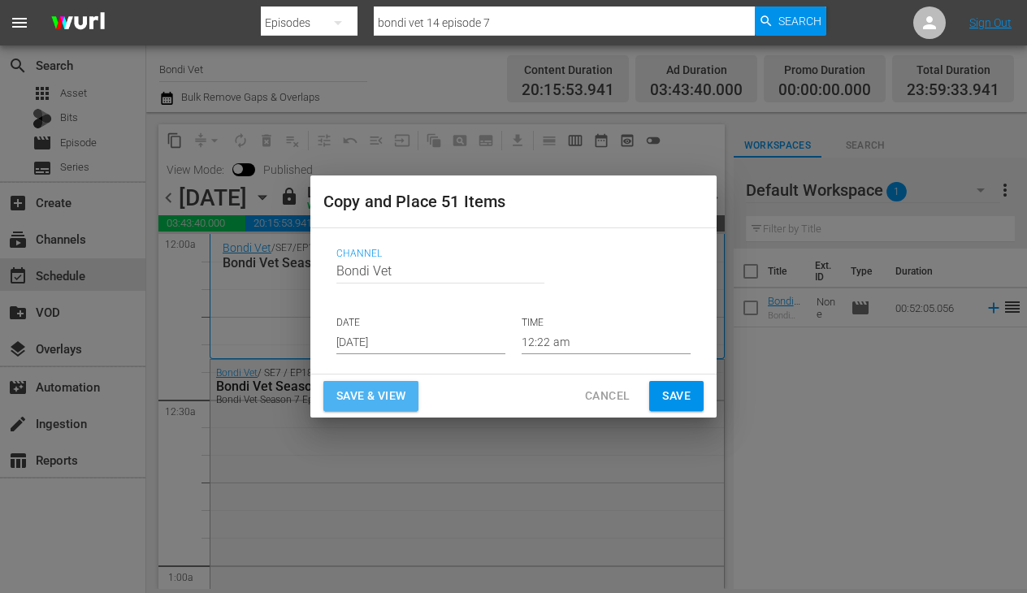
click at [344, 397] on span "Save & View" at bounding box center [370, 396] width 69 height 20
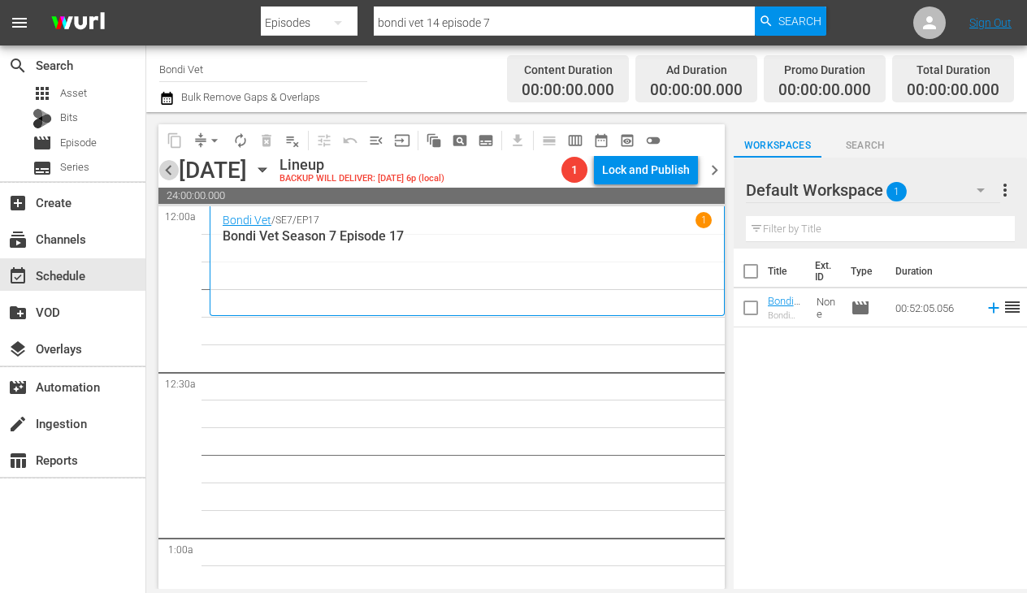
click at [168, 172] on span "chevron_left" at bounding box center [168, 170] width 20 height 20
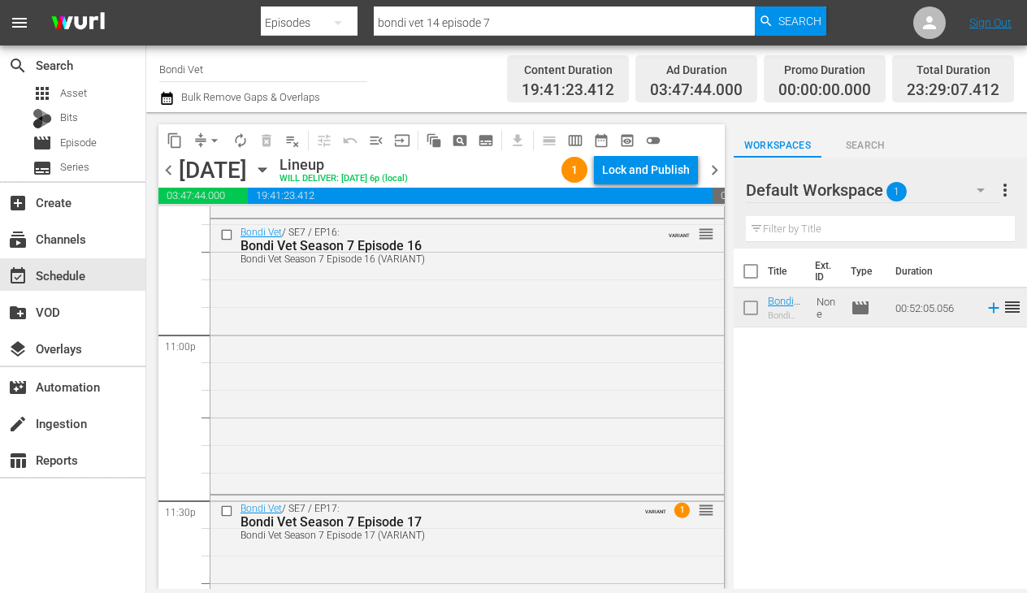
scroll to position [7680, 0]
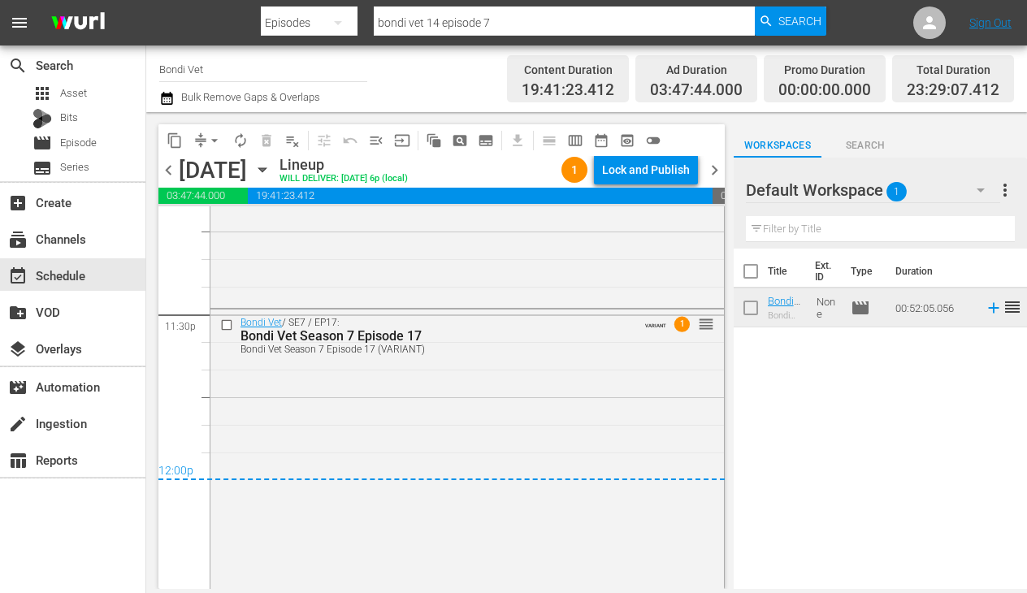
click at [716, 172] on span "chevron_right" at bounding box center [714, 170] width 20 height 20
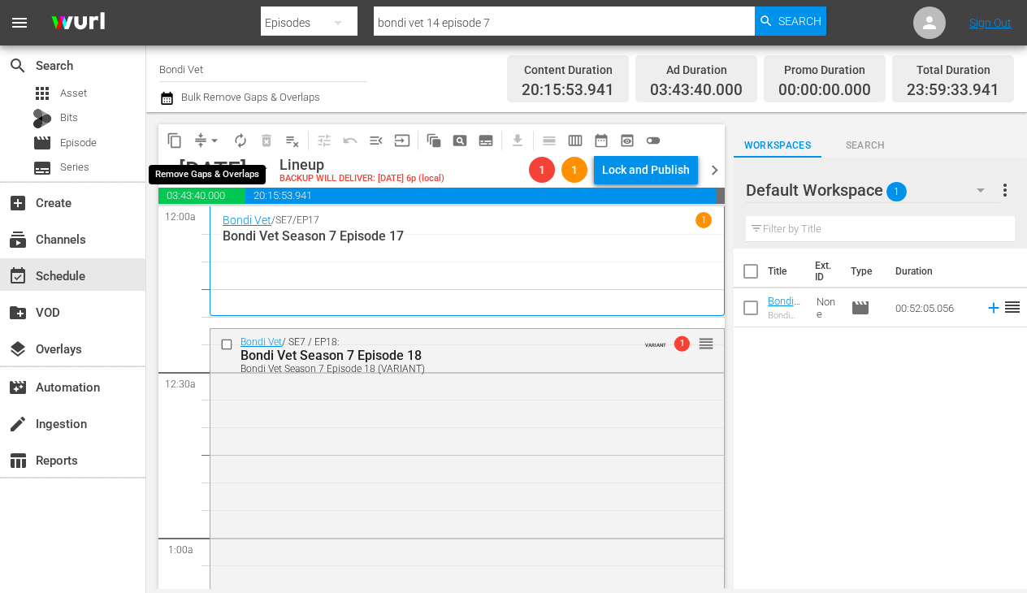
click at [214, 135] on span "arrow_drop_down" at bounding box center [214, 140] width 16 height 16
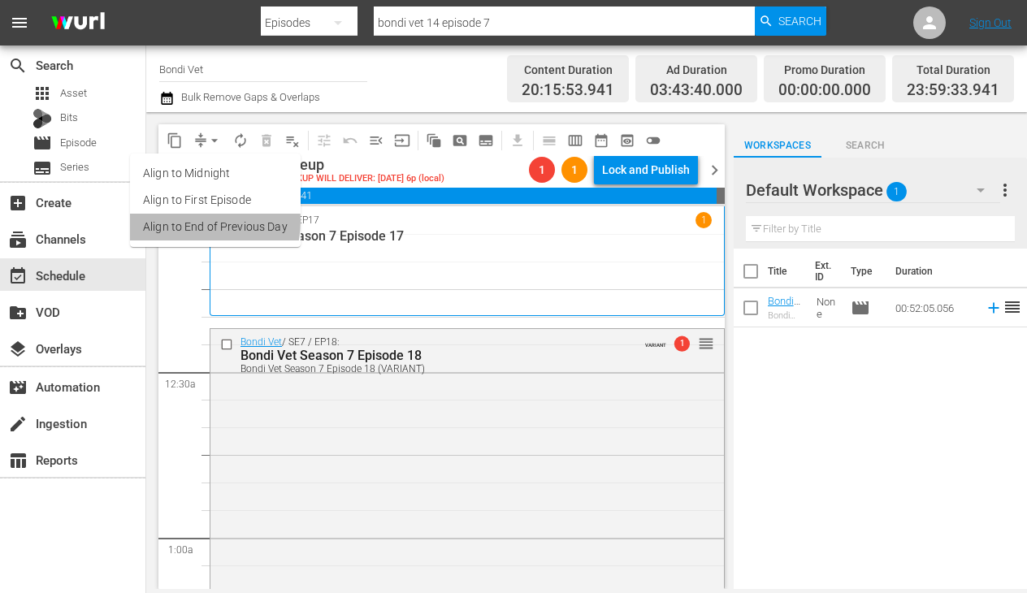
click at [190, 221] on li "Align to End of Previous Day" at bounding box center [215, 227] width 171 height 27
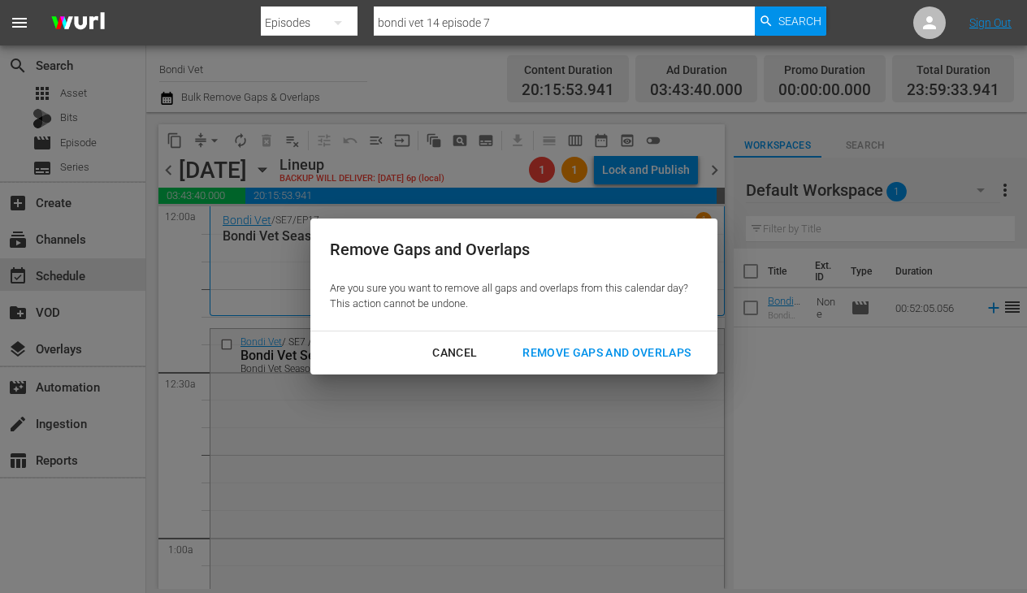
click at [583, 348] on div "Remove Gaps and Overlaps" at bounding box center [606, 353] width 194 height 20
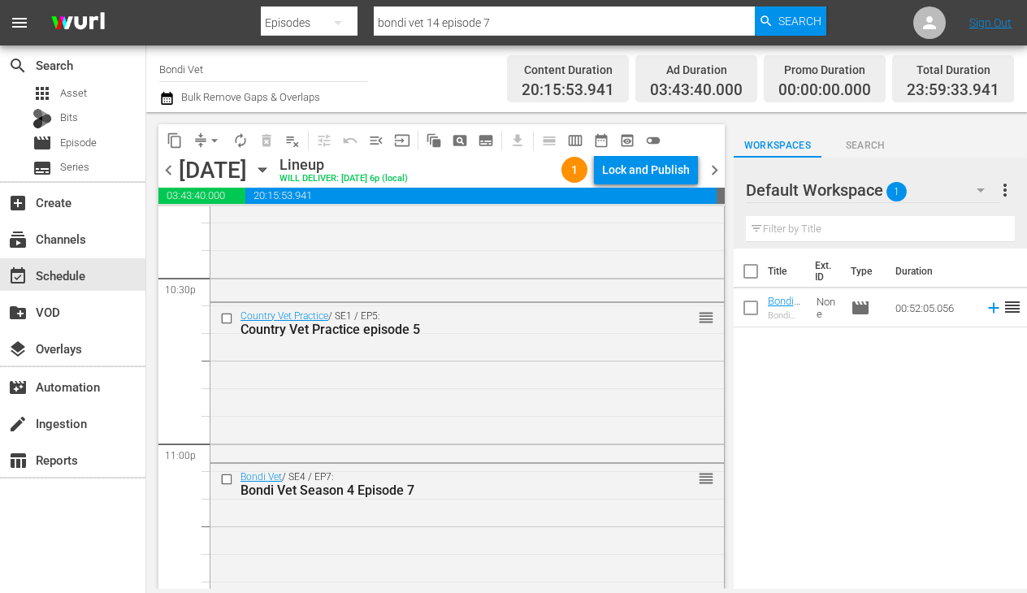
scroll to position [7678, 0]
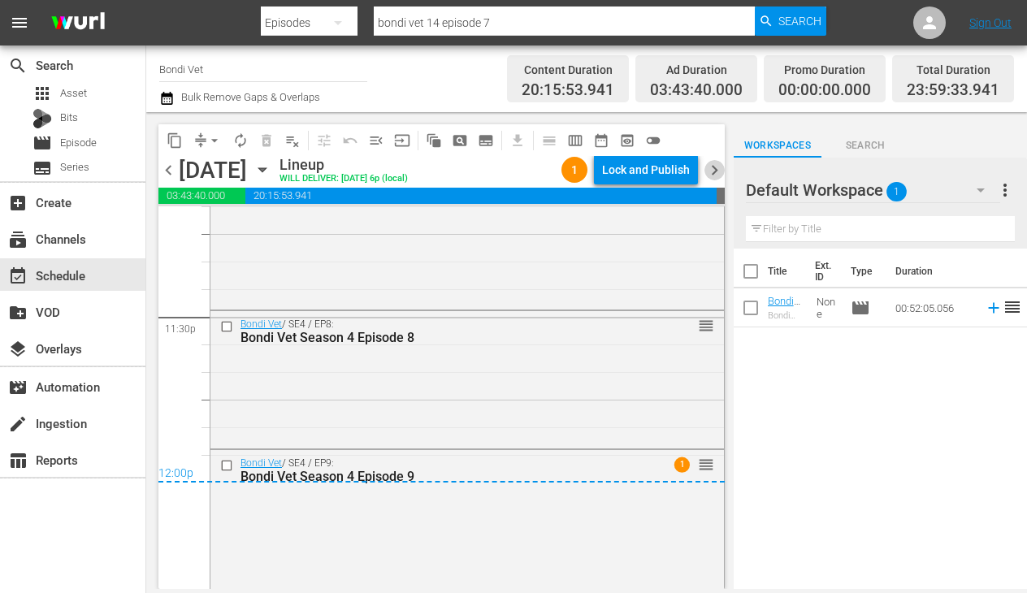
drag, startPoint x: 712, startPoint y: 167, endPoint x: 709, endPoint y: 180, distance: 14.0
click at [712, 167] on span "chevron_right" at bounding box center [714, 170] width 20 height 20
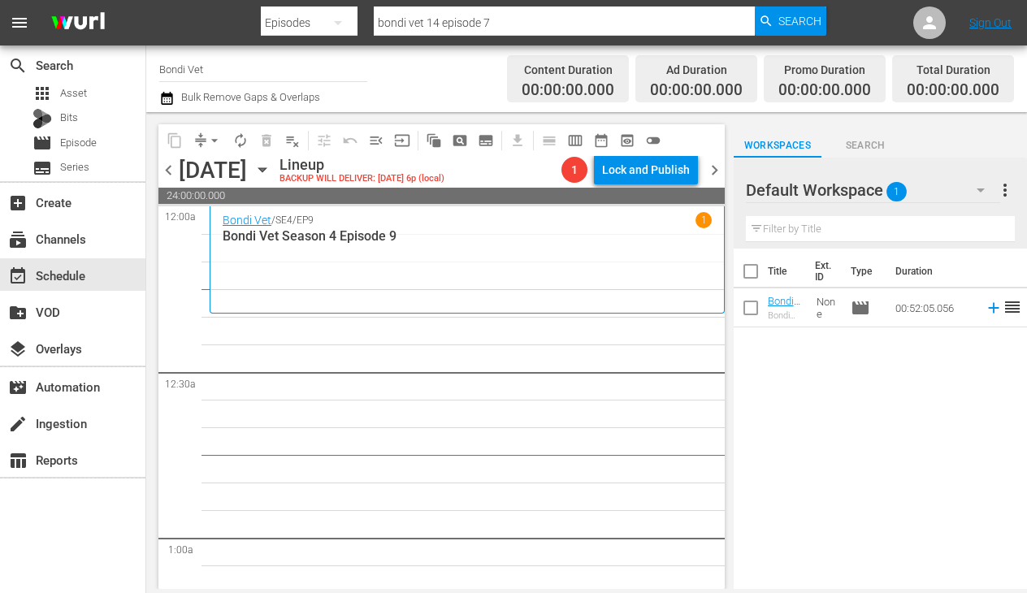
scroll to position [4, 0]
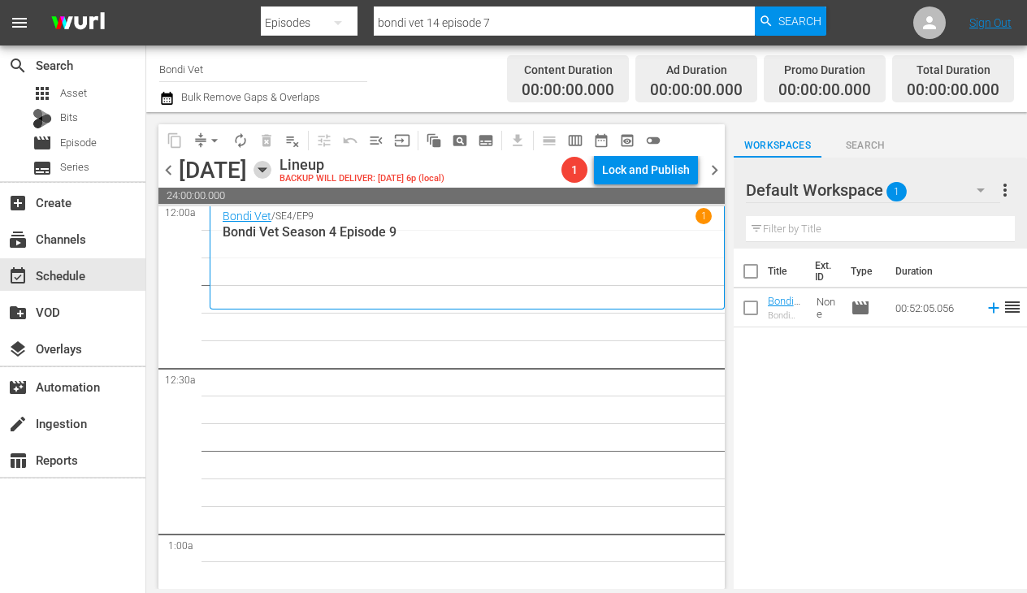
click at [266, 169] on icon "button" at bounding box center [261, 170] width 7 height 4
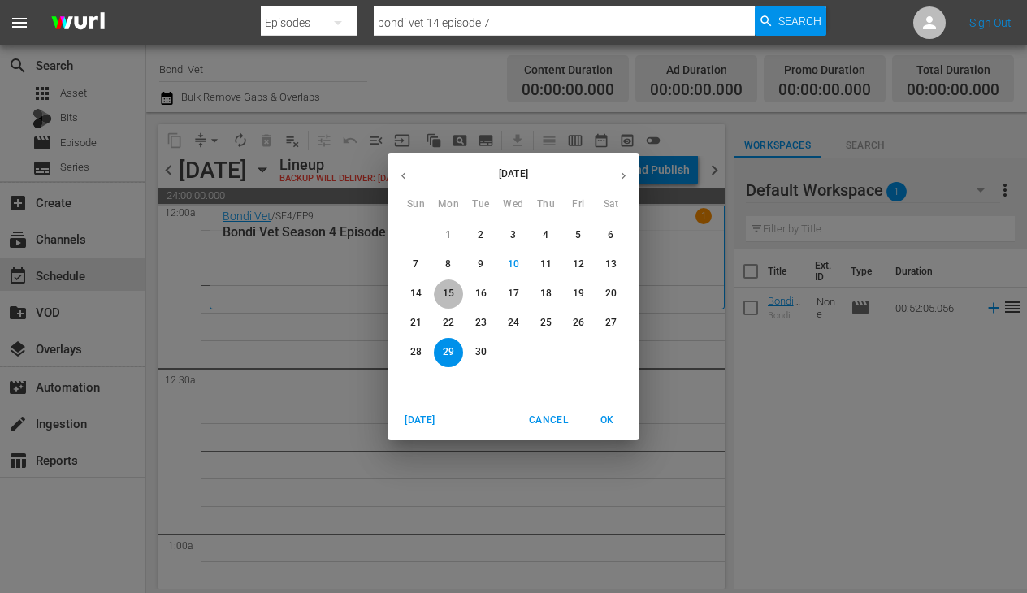
click at [447, 294] on p "15" at bounding box center [448, 294] width 11 height 14
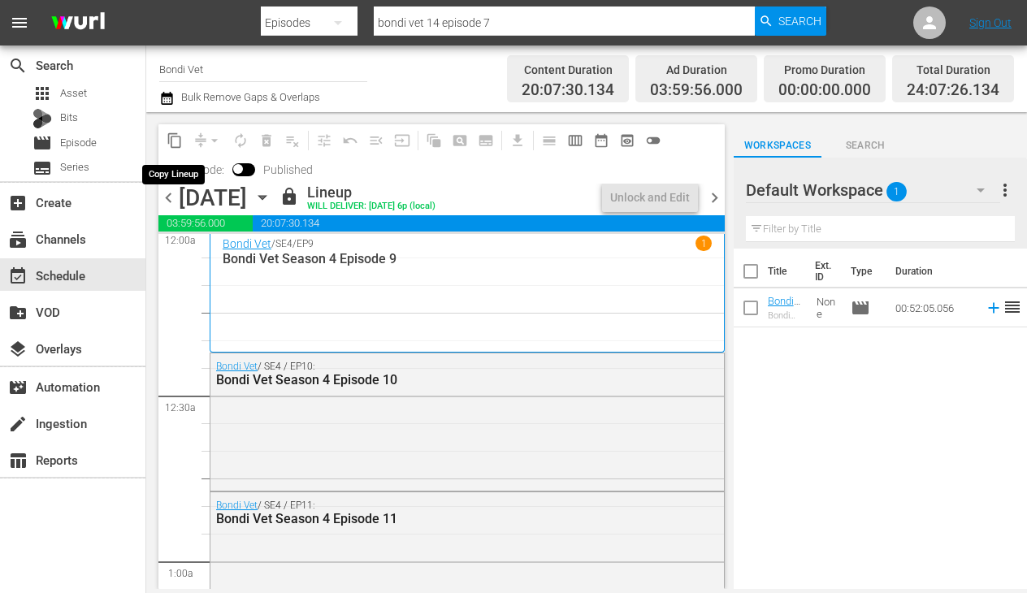
click at [176, 142] on span "content_copy" at bounding box center [175, 140] width 16 height 16
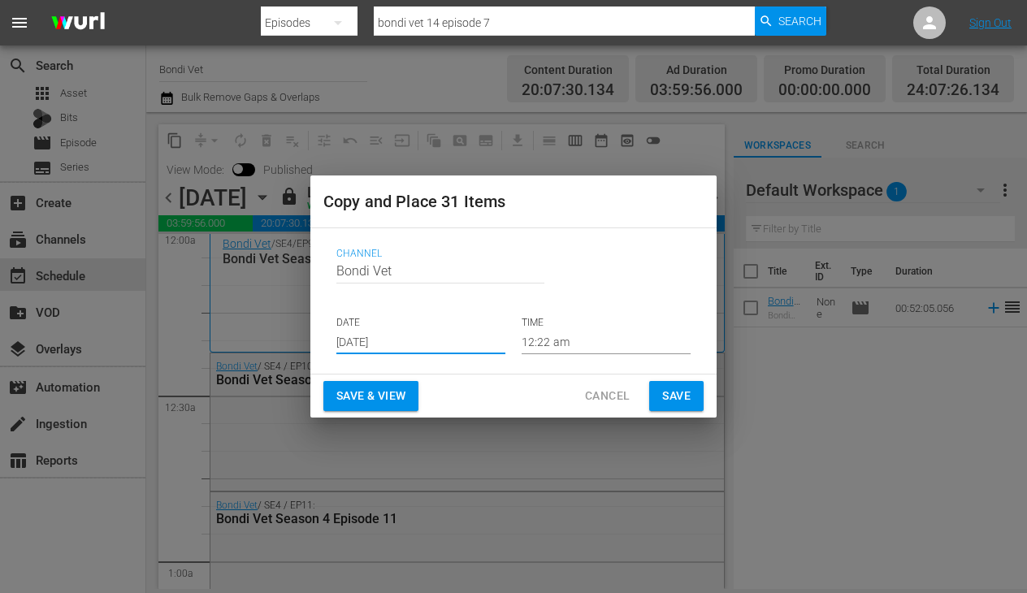
click at [413, 339] on input "[DATE]" at bounding box center [420, 342] width 169 height 24
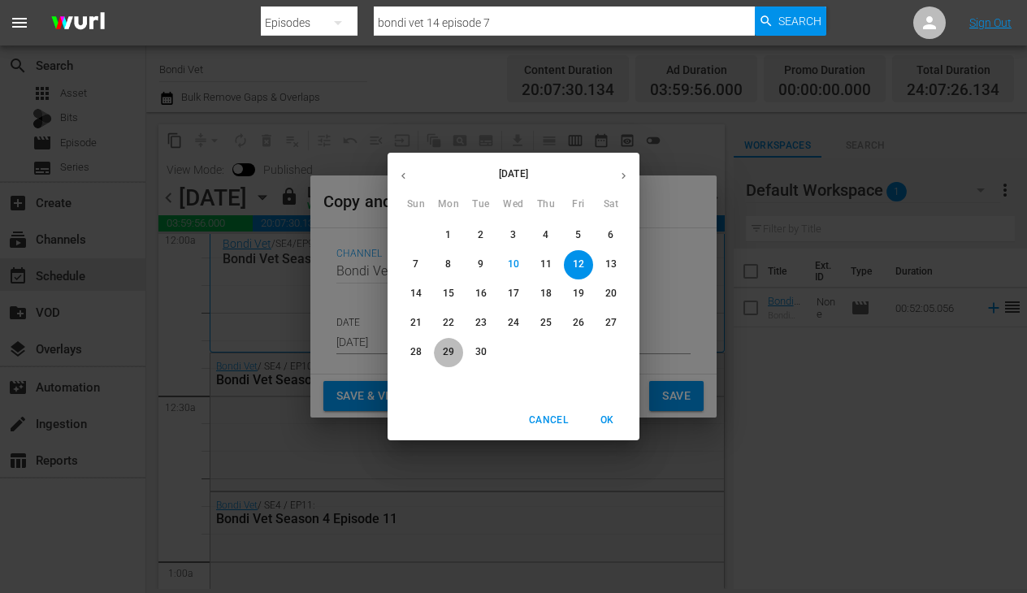
click at [445, 353] on p "29" at bounding box center [448, 352] width 11 height 14
type input "[DATE]"
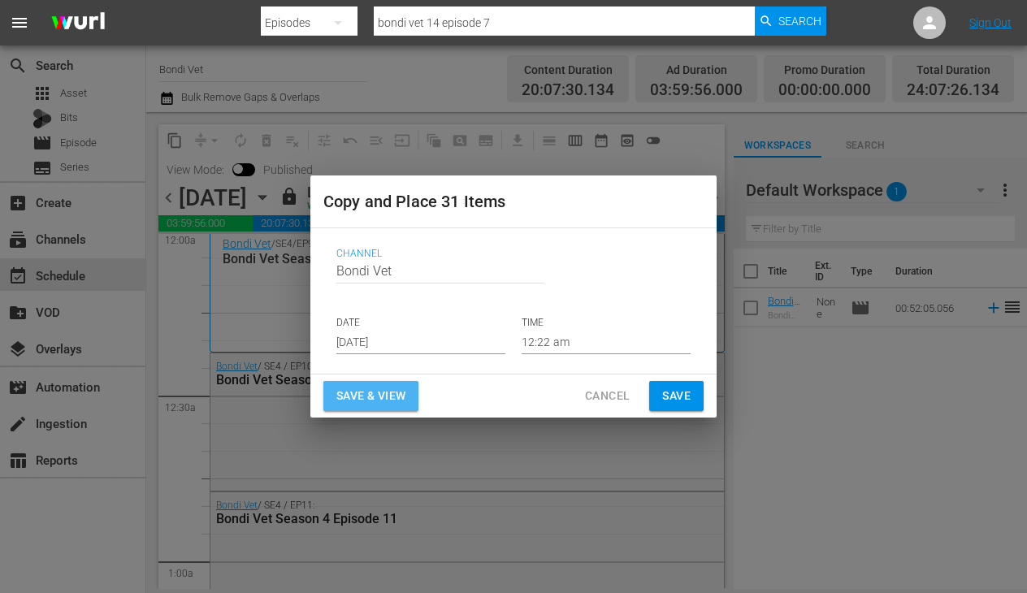
click at [370, 401] on span "Save & View" at bounding box center [370, 396] width 69 height 20
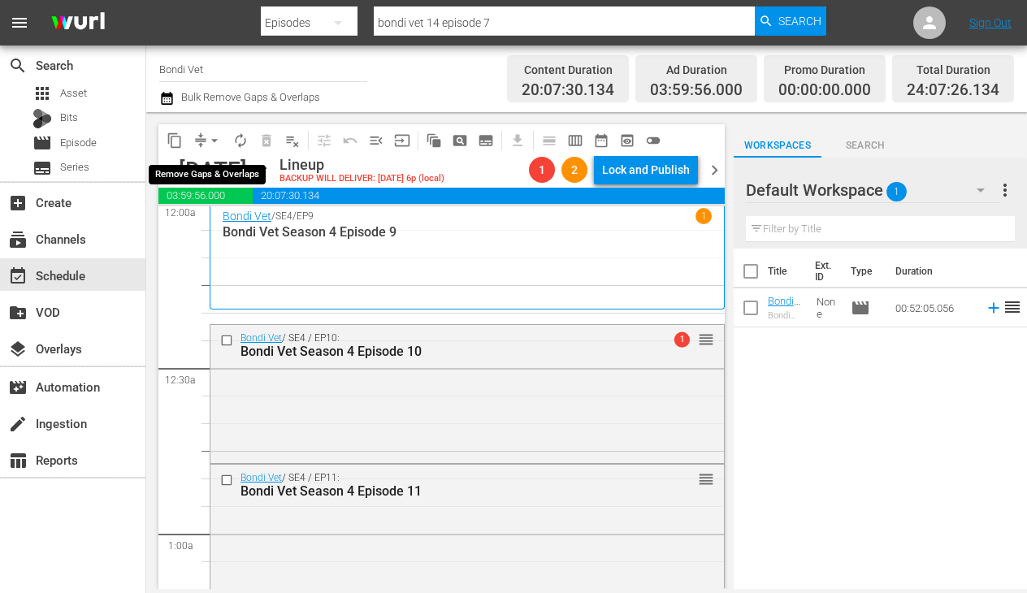
click at [215, 139] on span "arrow_drop_down" at bounding box center [214, 140] width 16 height 16
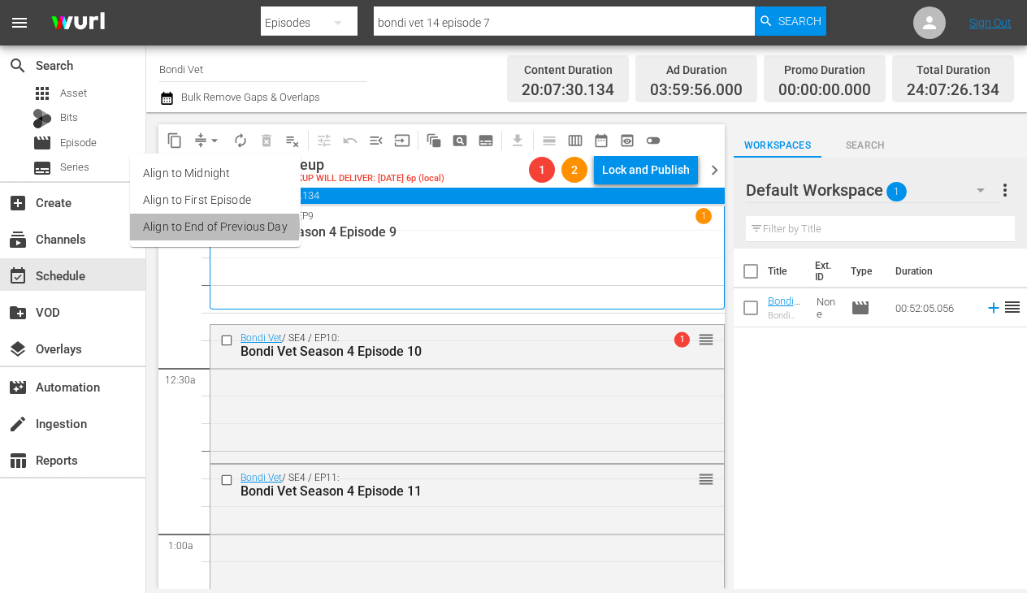
click at [187, 227] on li "Align to End of Previous Day" at bounding box center [215, 227] width 171 height 27
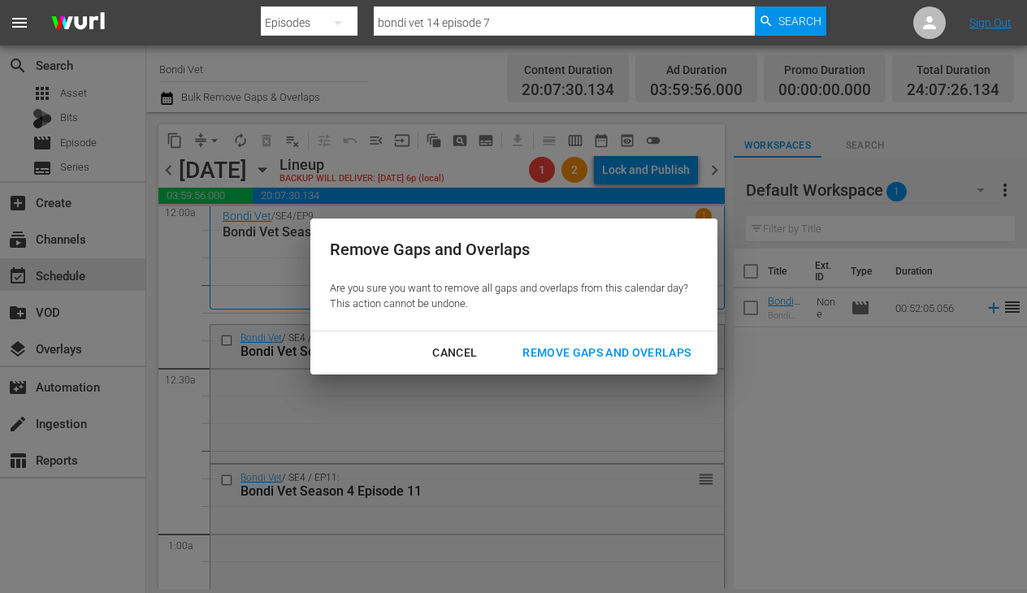
click at [562, 348] on div "Remove Gaps and Overlaps" at bounding box center [606, 353] width 194 height 20
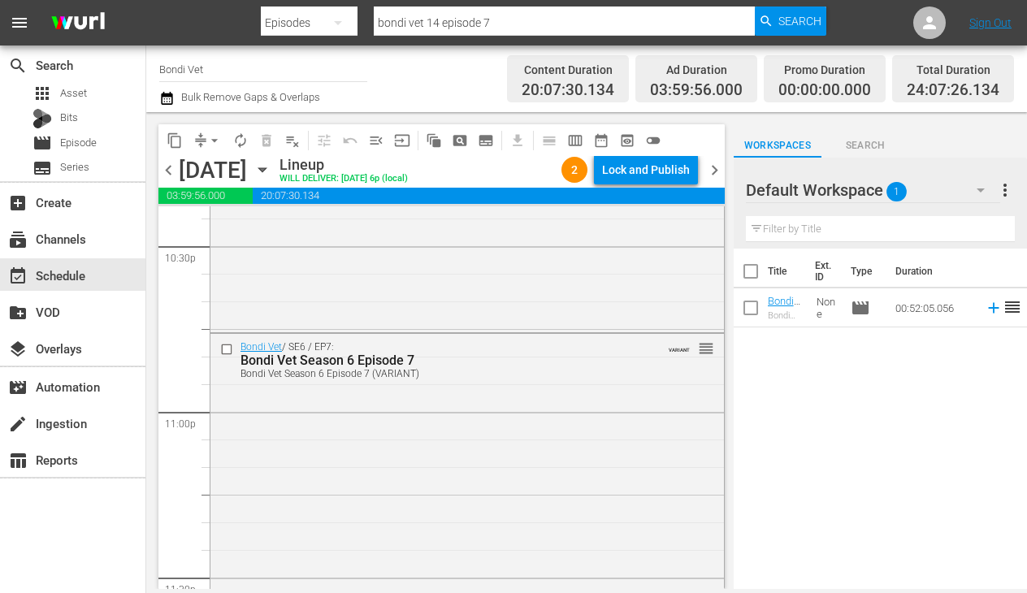
scroll to position [7719, 0]
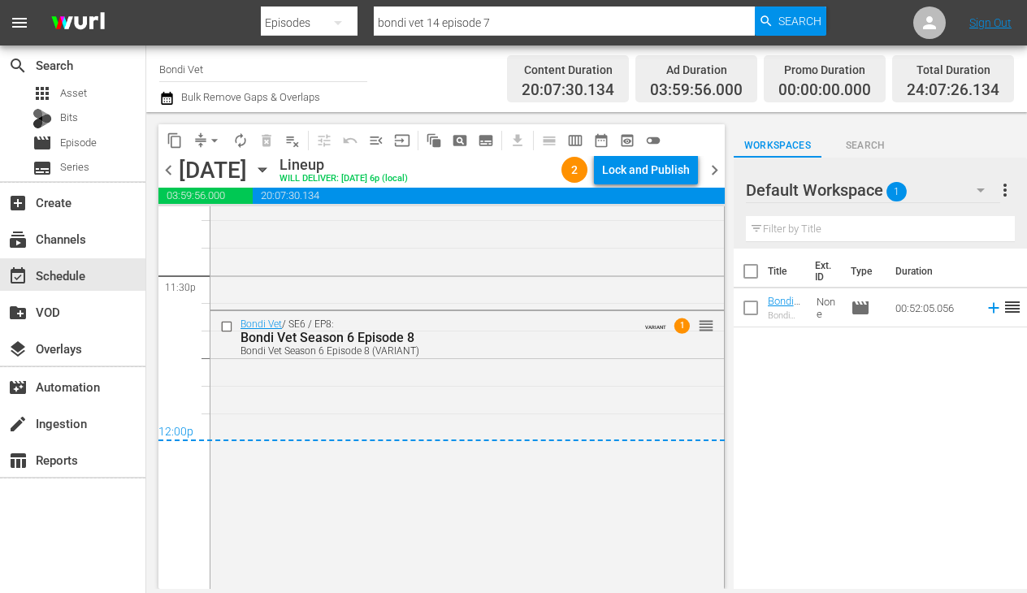
click at [716, 167] on span "chevron_right" at bounding box center [714, 170] width 20 height 20
